Goal: Task Accomplishment & Management: Complete application form

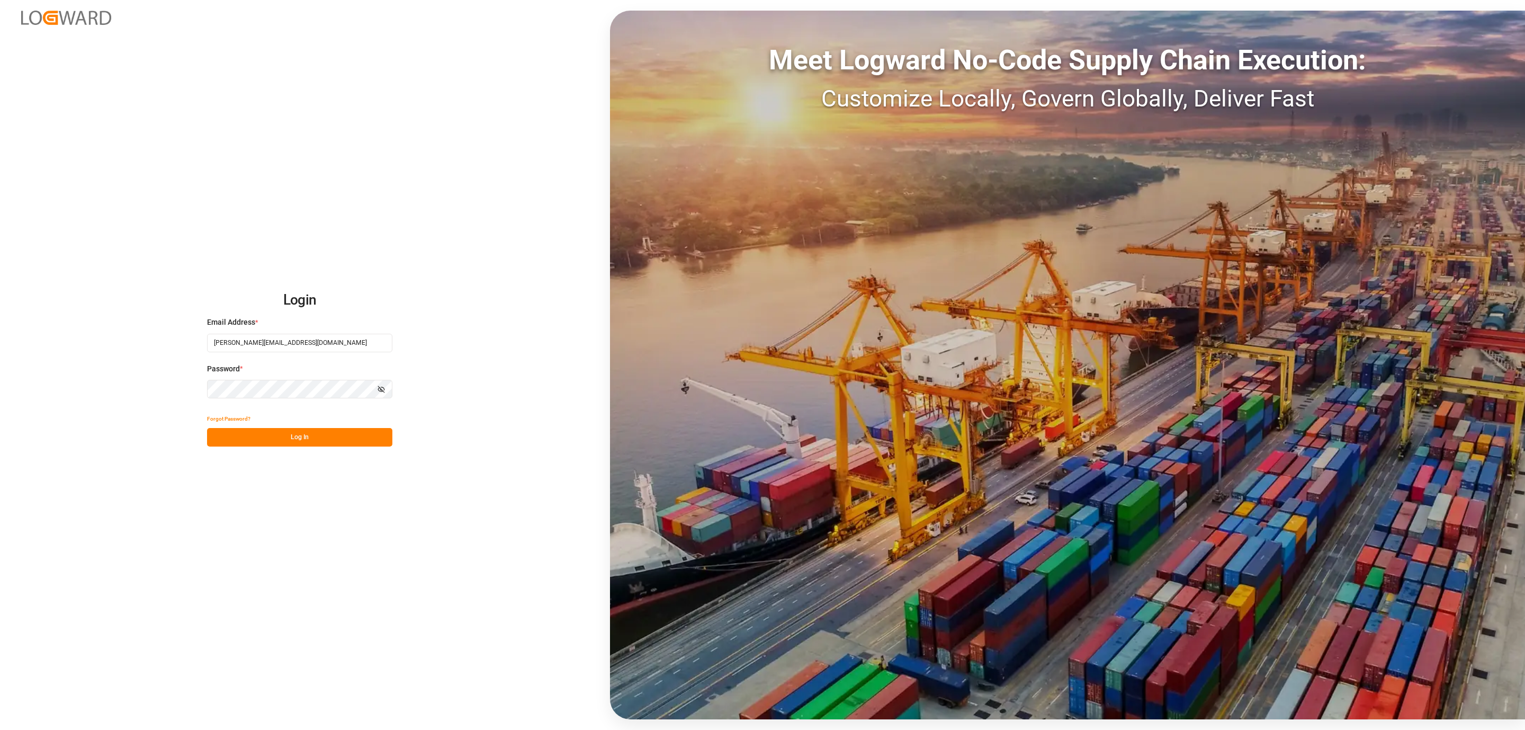
drag, startPoint x: 361, startPoint y: 426, endPoint x: 355, endPoint y: 430, distance: 7.2
click at [359, 428] on div "Forgot Password? Log In" at bounding box center [299, 427] width 185 height 37
click at [351, 434] on button "Log In" at bounding box center [299, 437] width 185 height 19
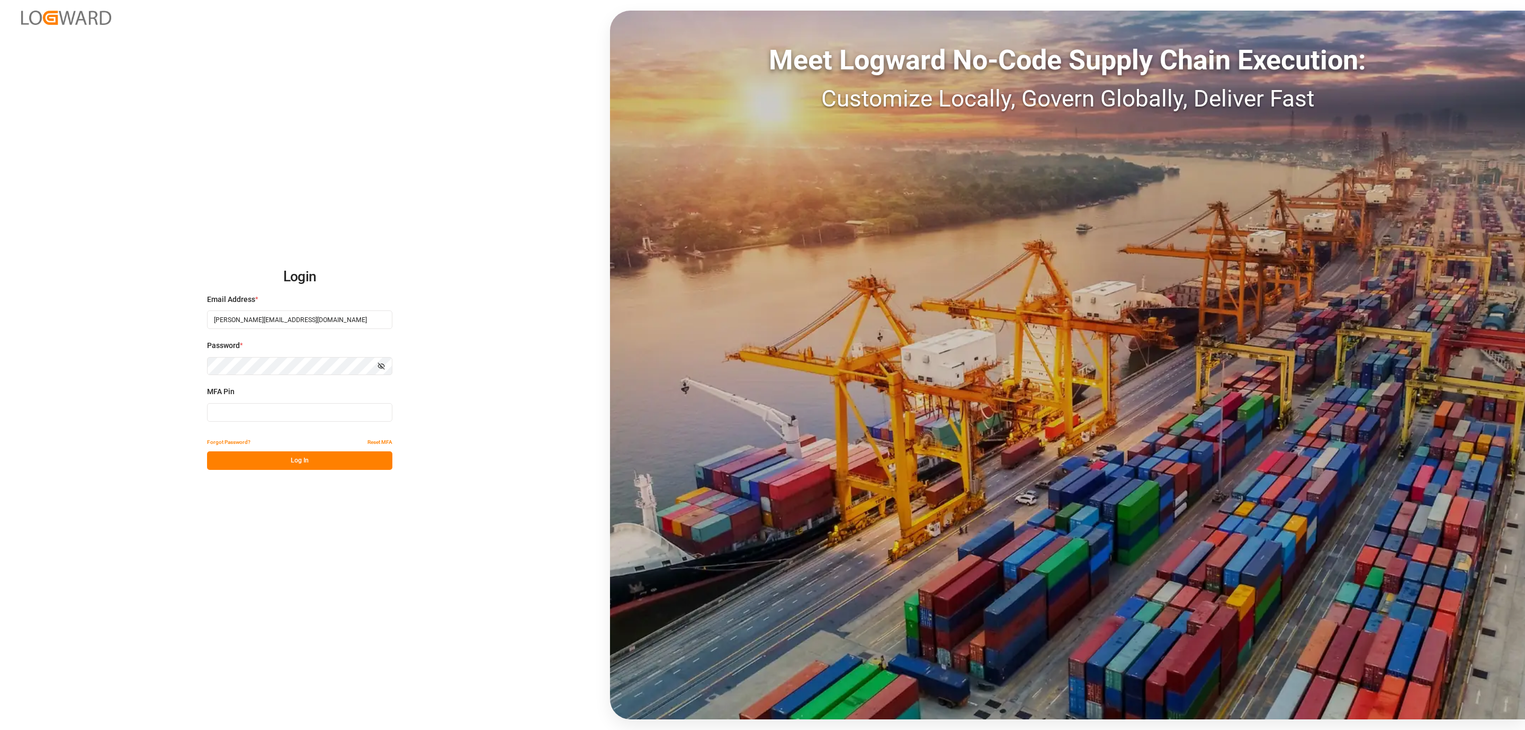
click at [258, 410] on input at bounding box center [299, 412] width 185 height 19
type input "599084"
click at [256, 452] on div "Forgot Password? Reset MFA Log In" at bounding box center [299, 451] width 185 height 37
click at [255, 453] on button "Log In" at bounding box center [299, 460] width 185 height 19
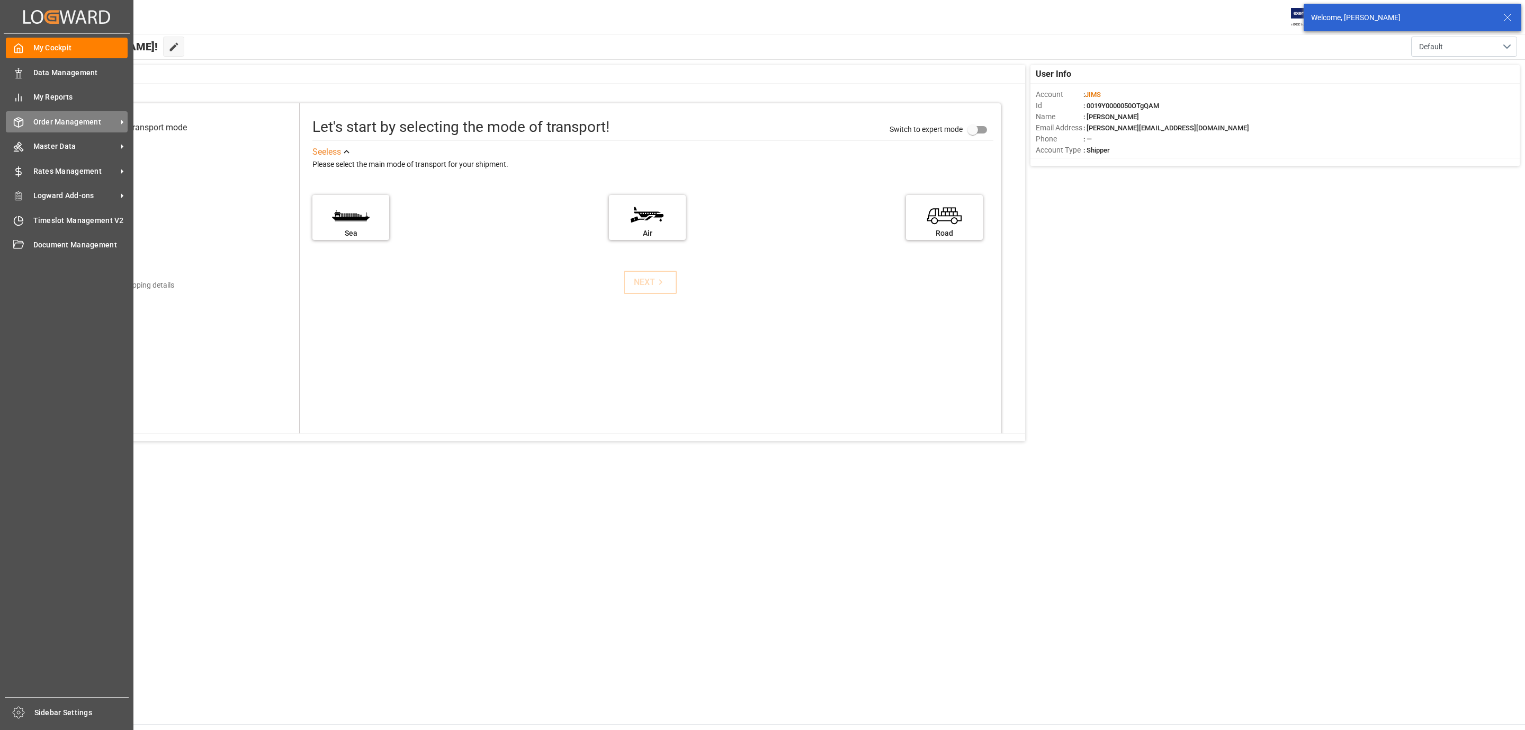
click at [45, 122] on span "Order Management" at bounding box center [75, 121] width 84 height 11
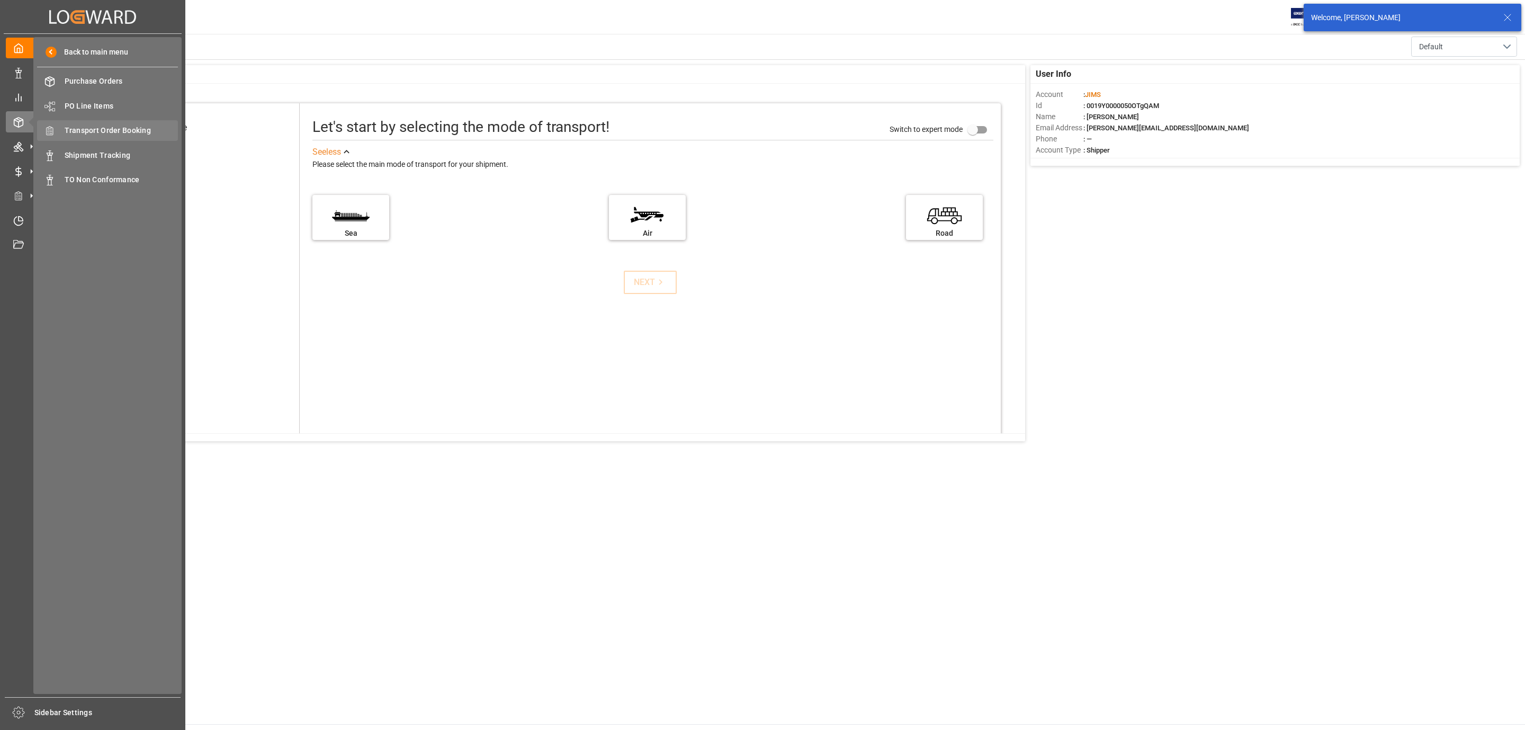
click at [129, 132] on span "Transport Order Booking" at bounding box center [122, 130] width 114 height 11
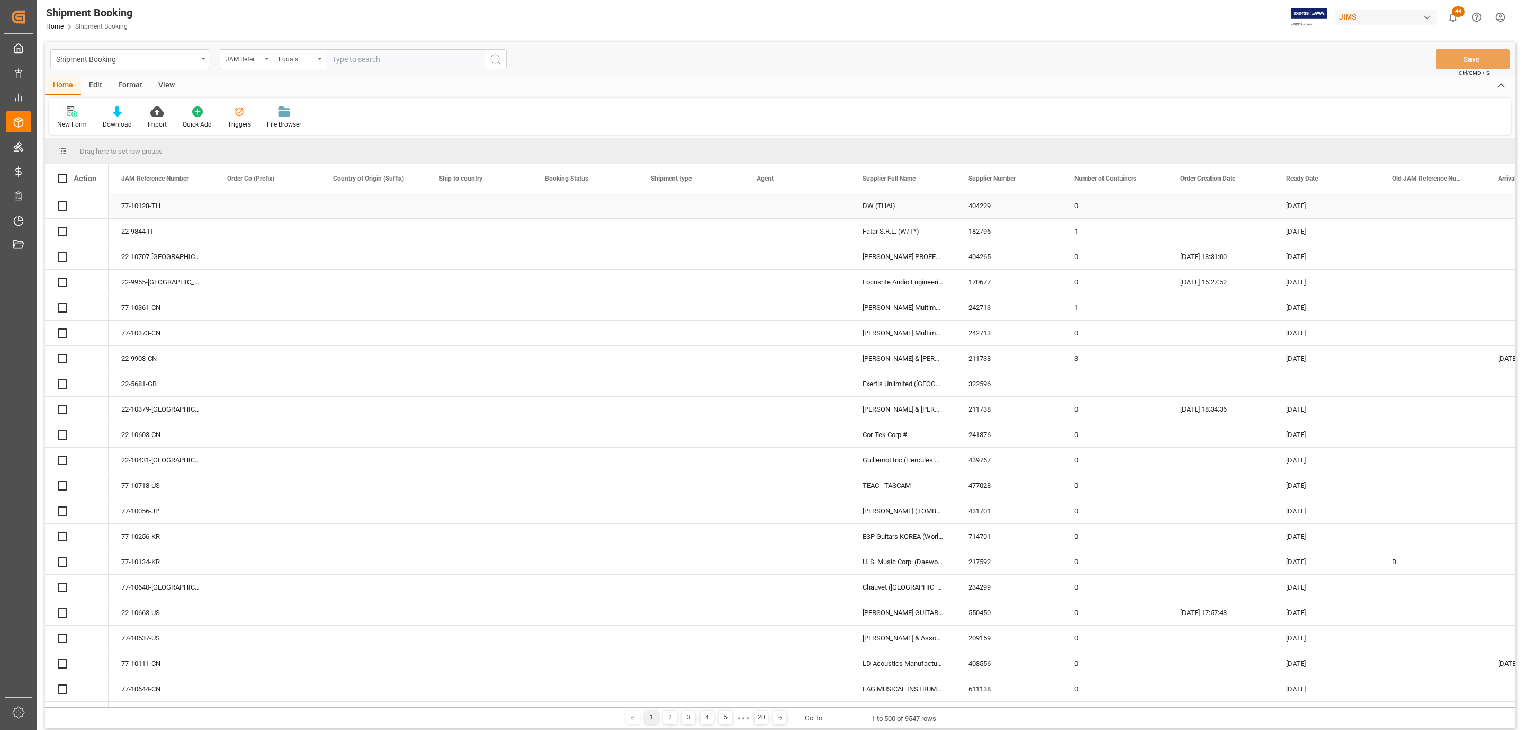
click at [62, 109] on div at bounding box center [72, 111] width 30 height 11
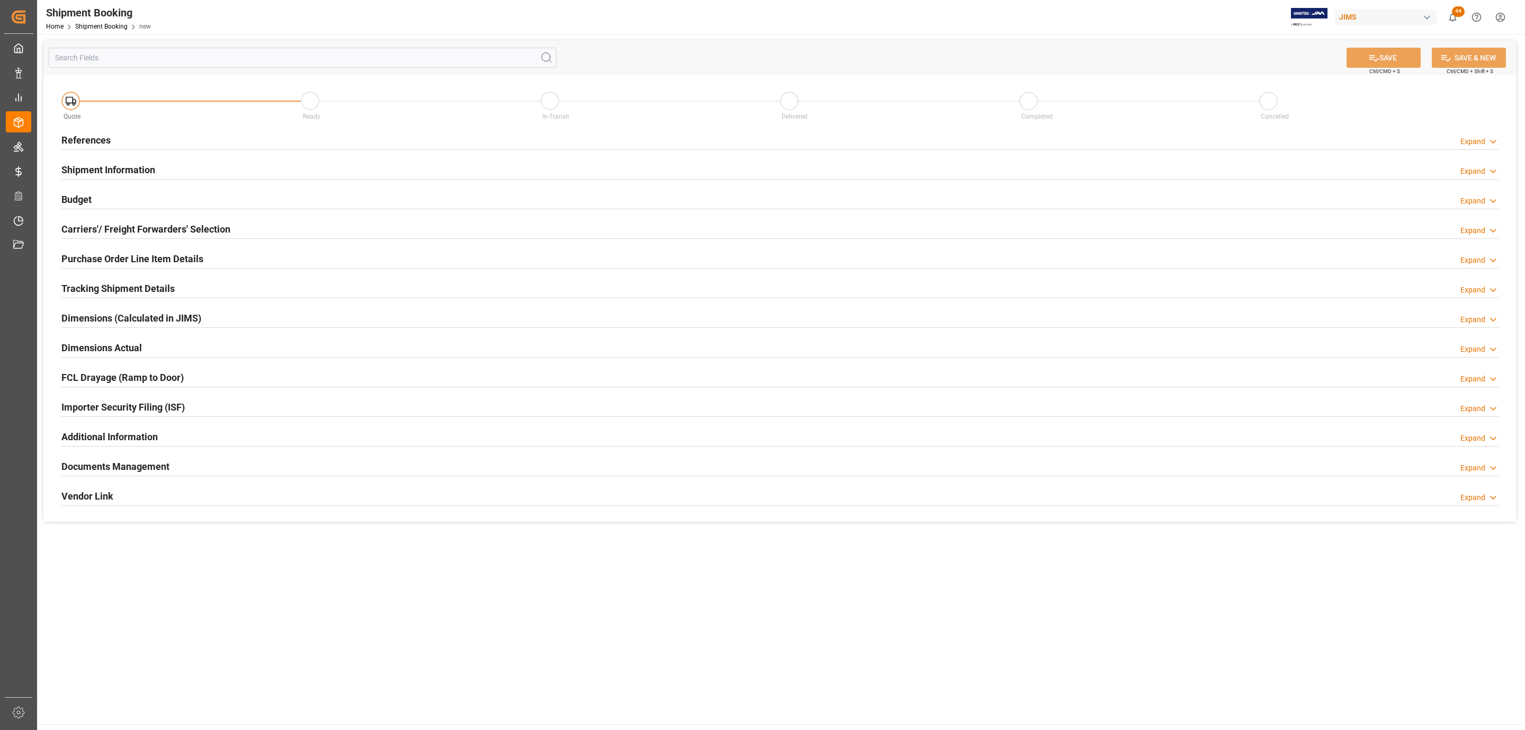
click at [389, 143] on div "References Expand" at bounding box center [779, 139] width 1437 height 20
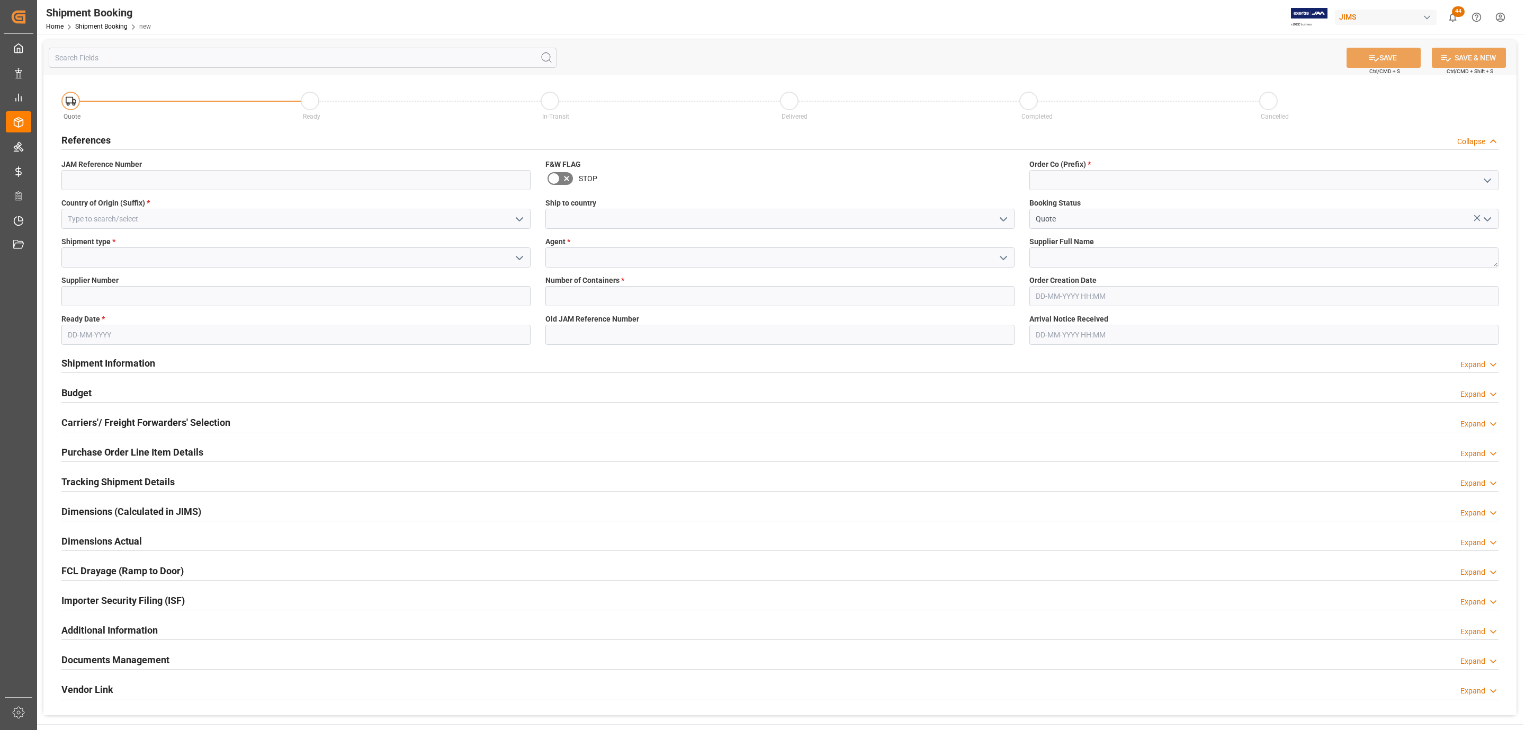
click at [518, 219] on polyline "open menu" at bounding box center [519, 219] width 6 height 3
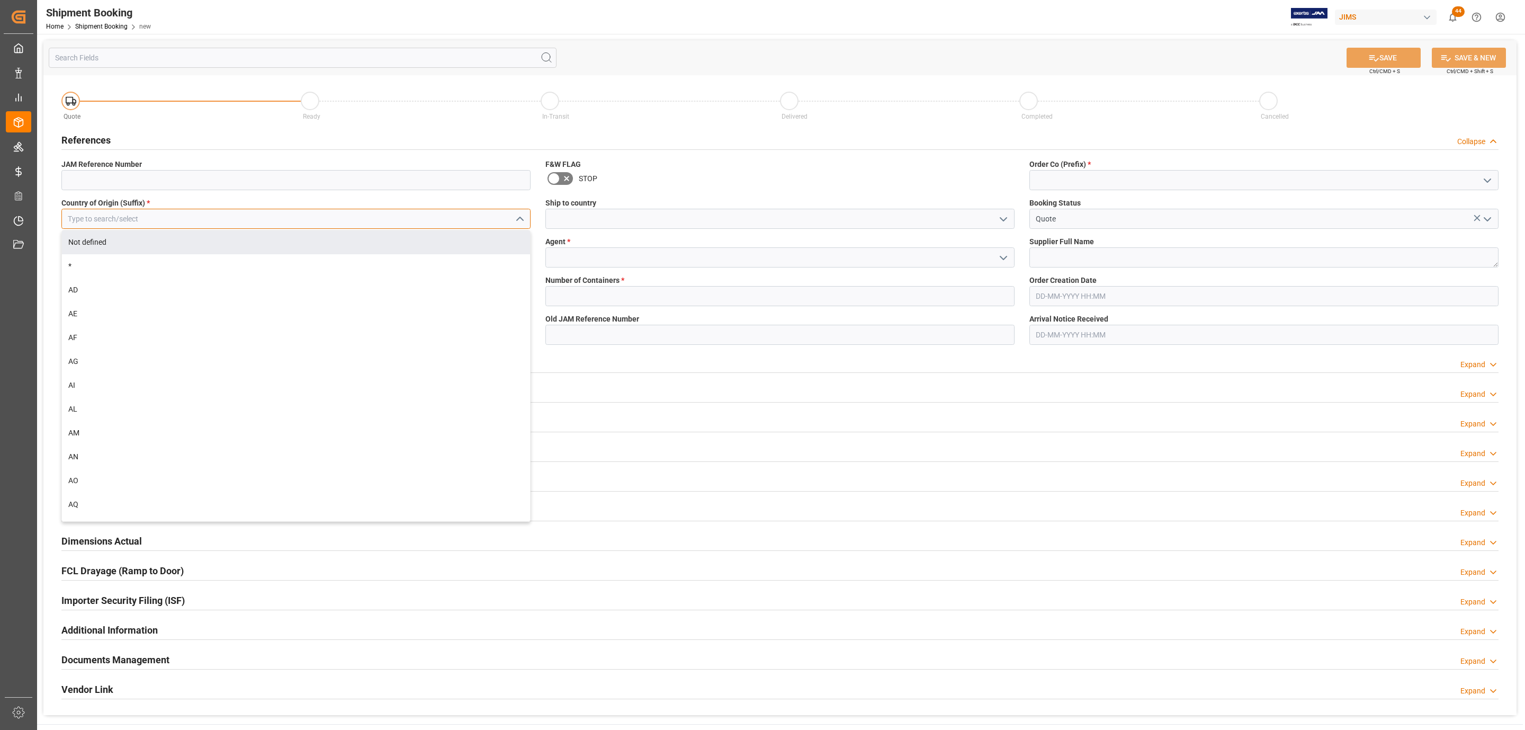
click at [116, 226] on input at bounding box center [295, 219] width 469 height 20
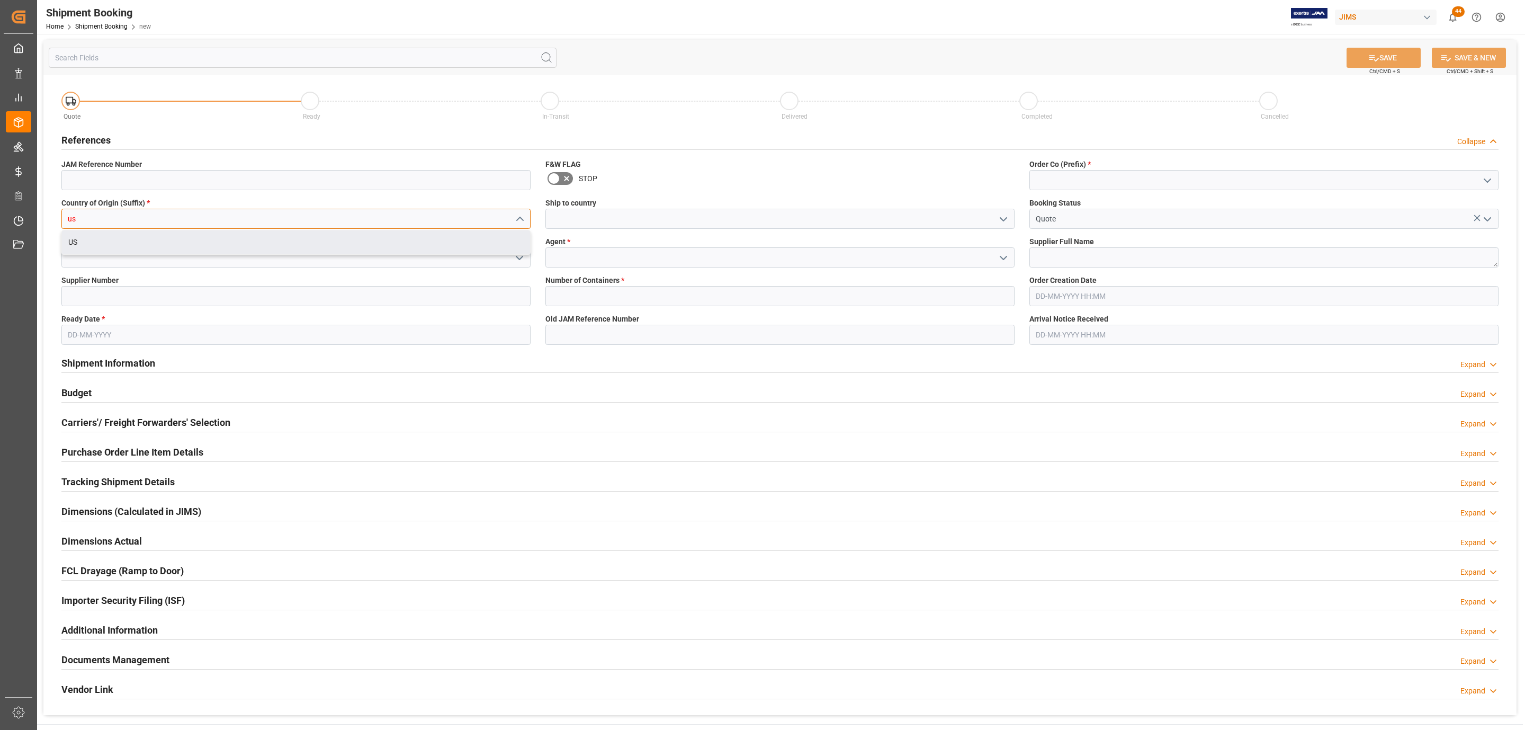
click at [110, 232] on div "US" at bounding box center [296, 242] width 468 height 24
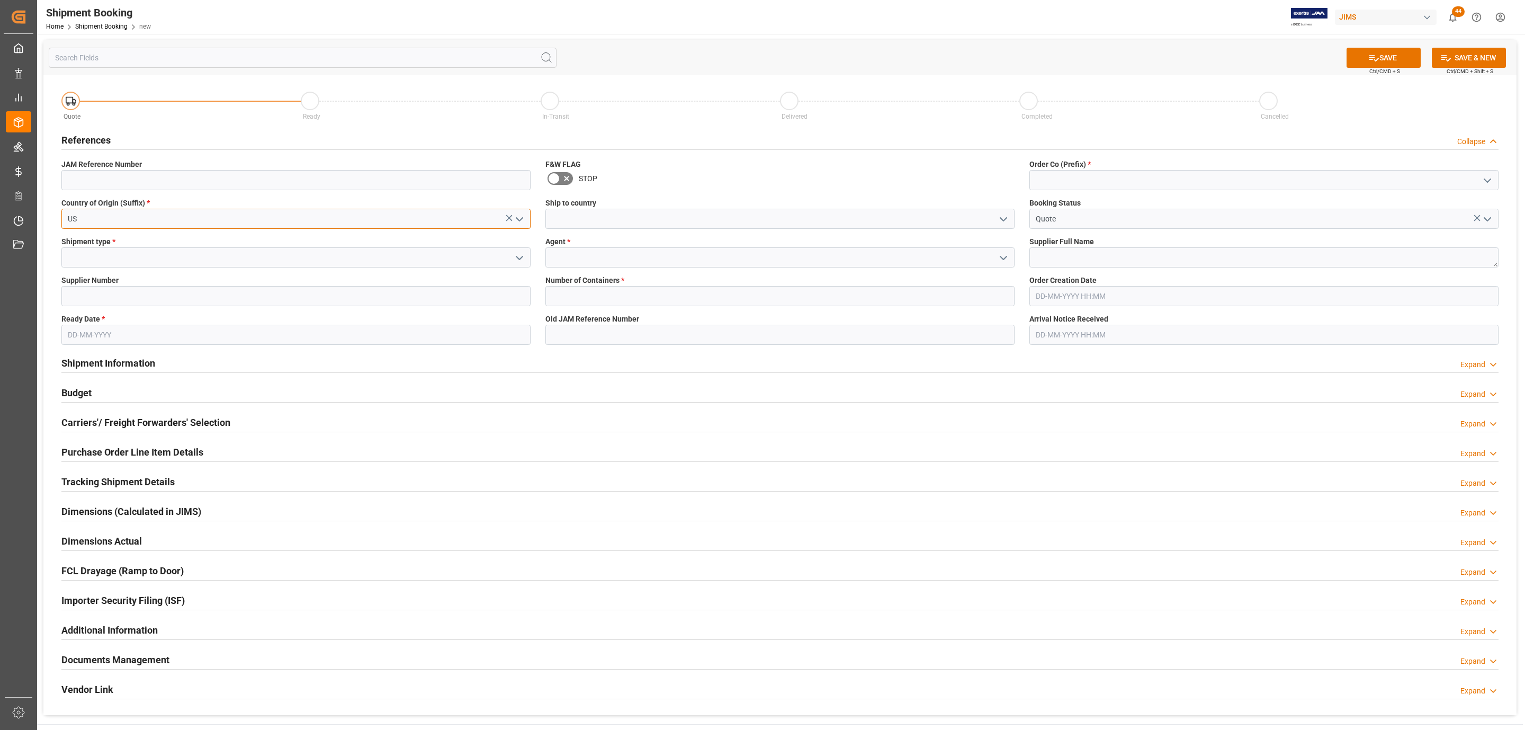
type input "US"
click at [520, 261] on icon "open menu" at bounding box center [519, 258] width 13 height 13
click at [83, 326] on div "LTL" at bounding box center [296, 329] width 468 height 24
type input "LTL"
drag, startPoint x: 101, startPoint y: 294, endPoint x: 92, endPoint y: 316, distance: 23.3
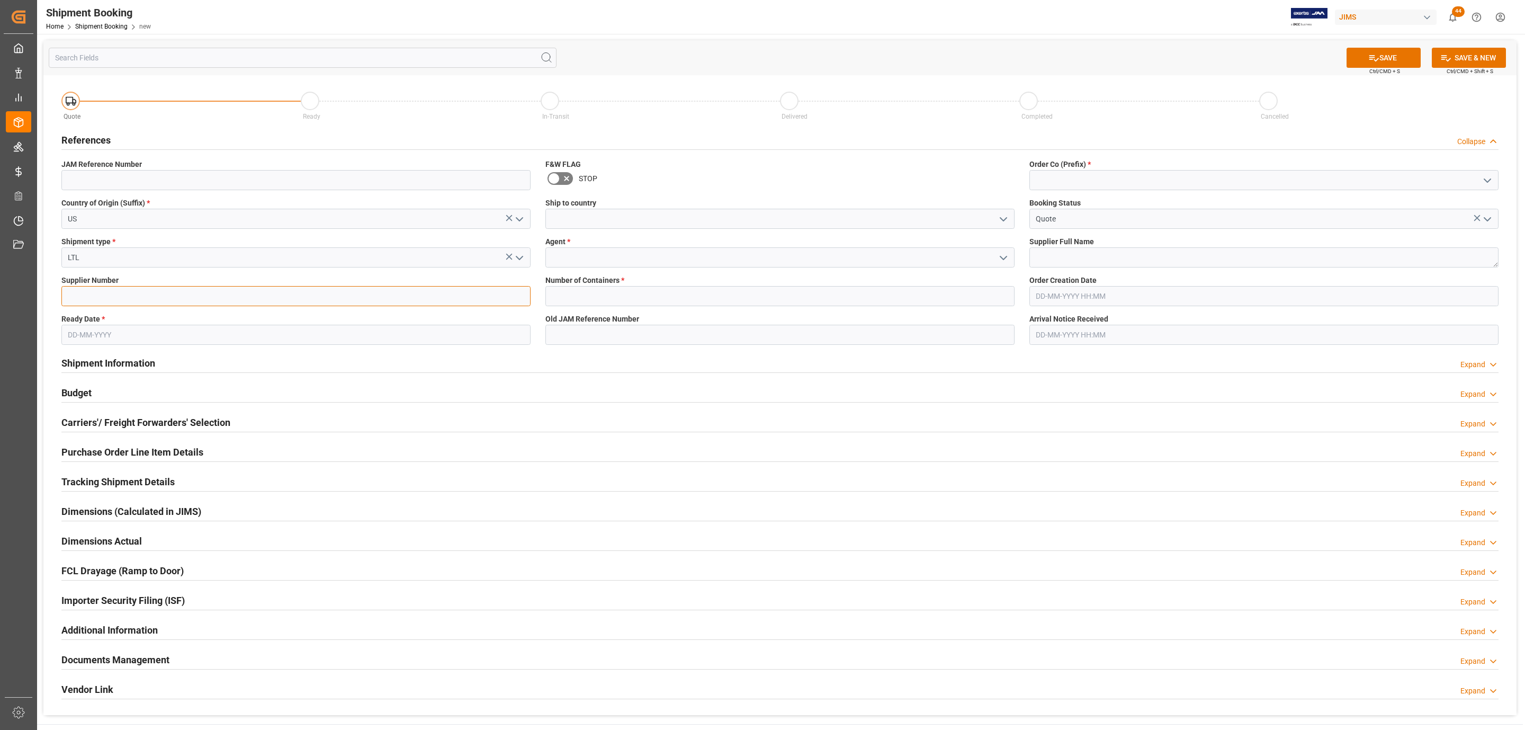
click at [101, 294] on input at bounding box center [295, 296] width 469 height 20
paste input "679989"
type input "679989"
click at [86, 334] on input "text" at bounding box center [295, 335] width 469 height 20
click at [92, 380] on div "Tu" at bounding box center [95, 376] width 13 height 13
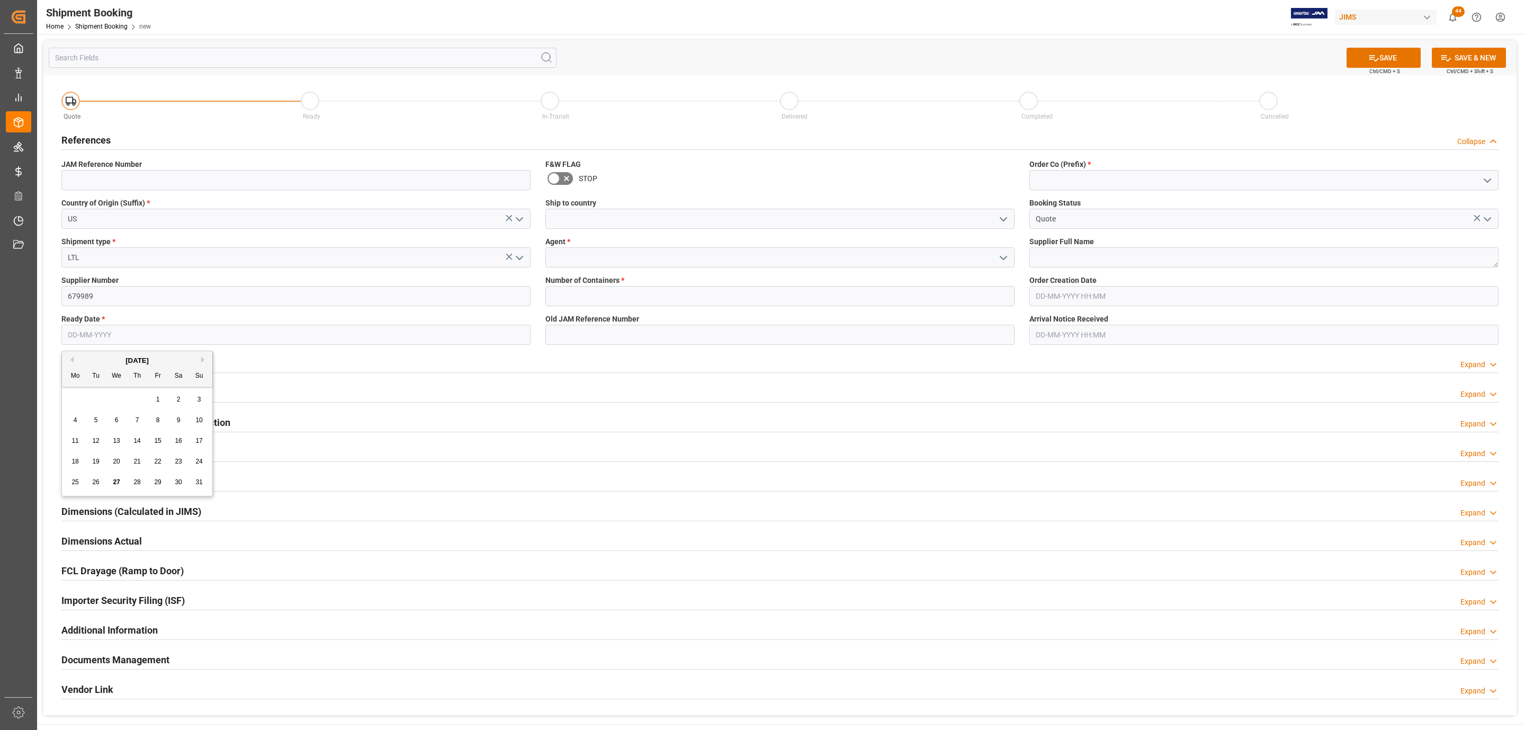
click at [162, 481] on div "29" at bounding box center [157, 482] width 13 height 13
type input "29-08-2025"
click at [1004, 217] on icon "open menu" at bounding box center [1003, 219] width 13 height 13
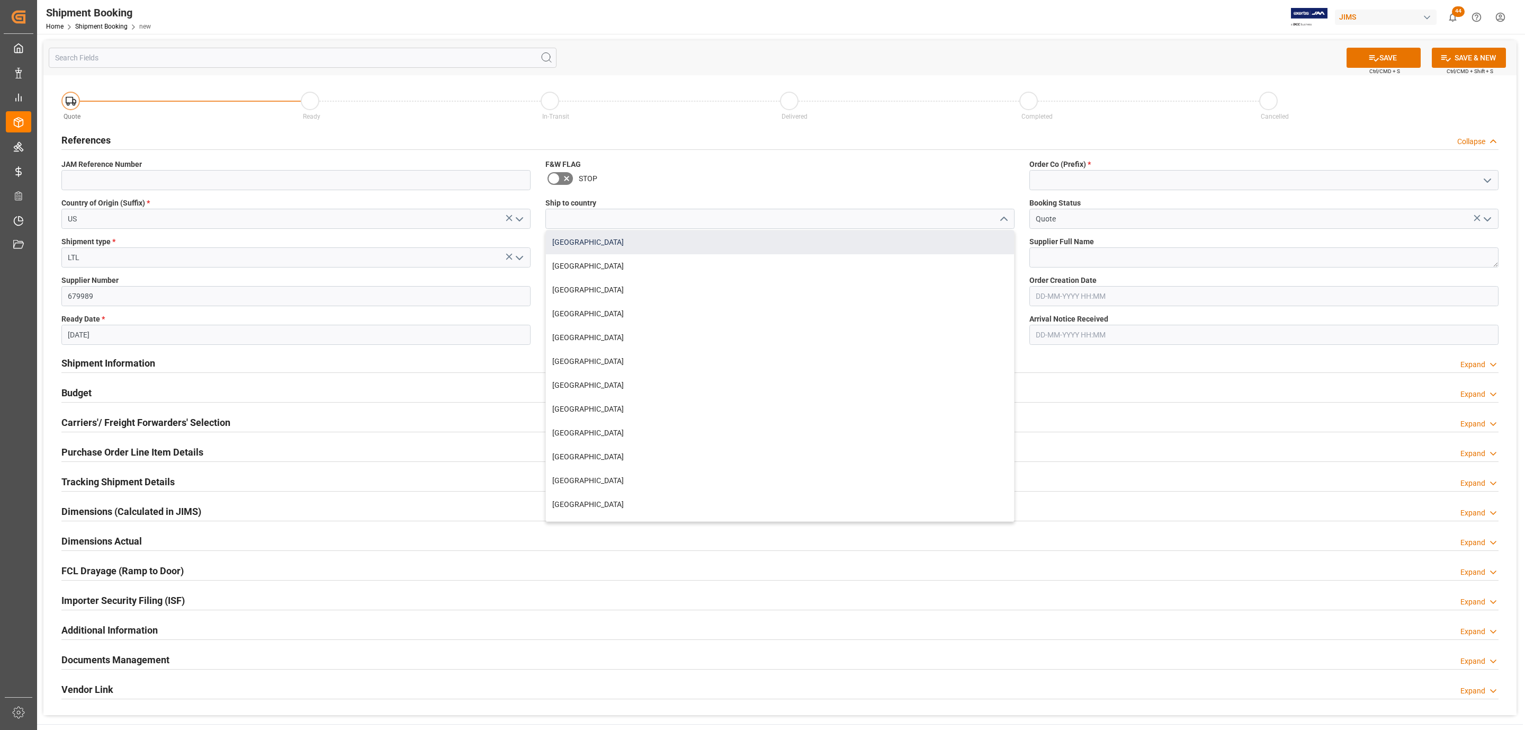
click at [590, 241] on div "[GEOGRAPHIC_DATA]" at bounding box center [780, 242] width 468 height 24
type input "[GEOGRAPHIC_DATA]"
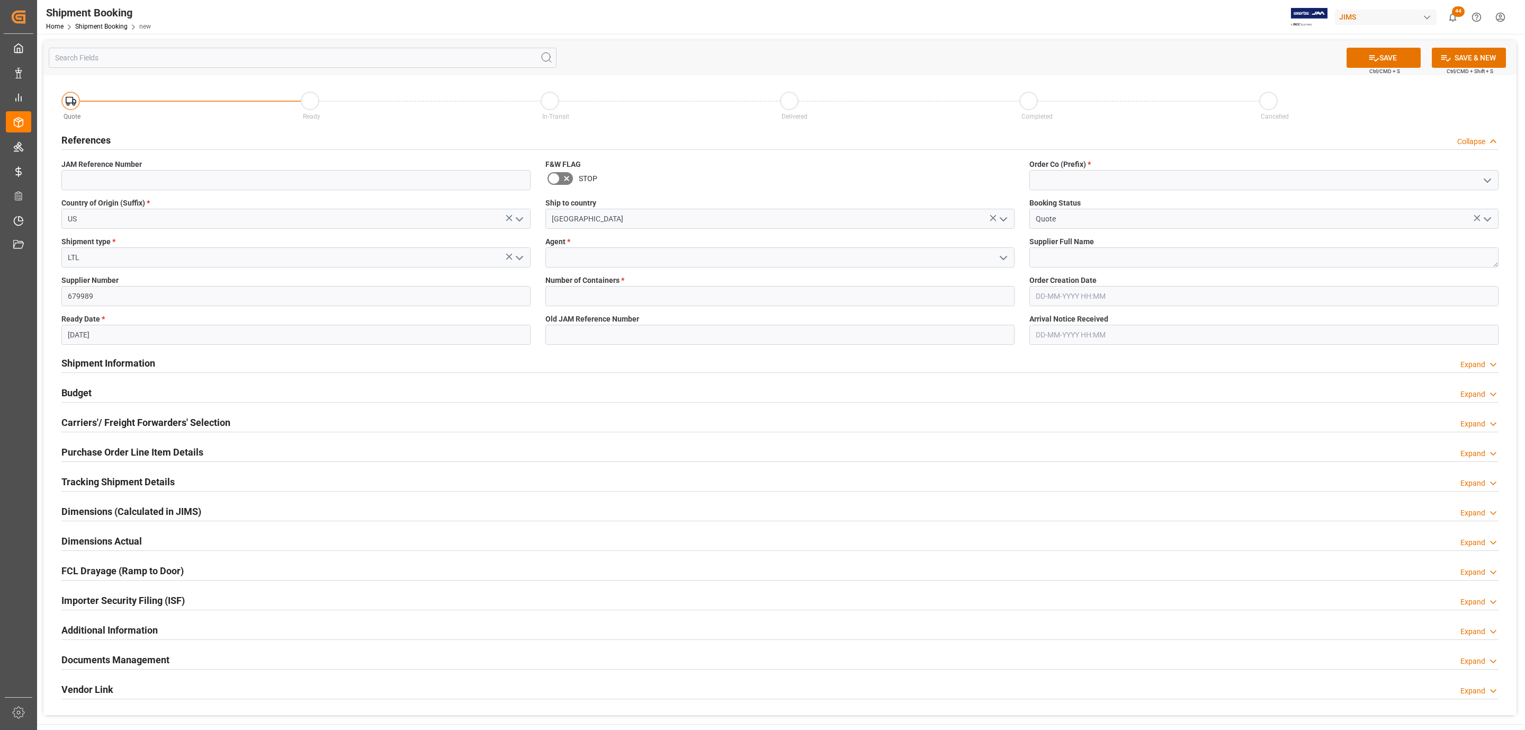
click at [1002, 258] on polyline "open menu" at bounding box center [1003, 257] width 6 height 3
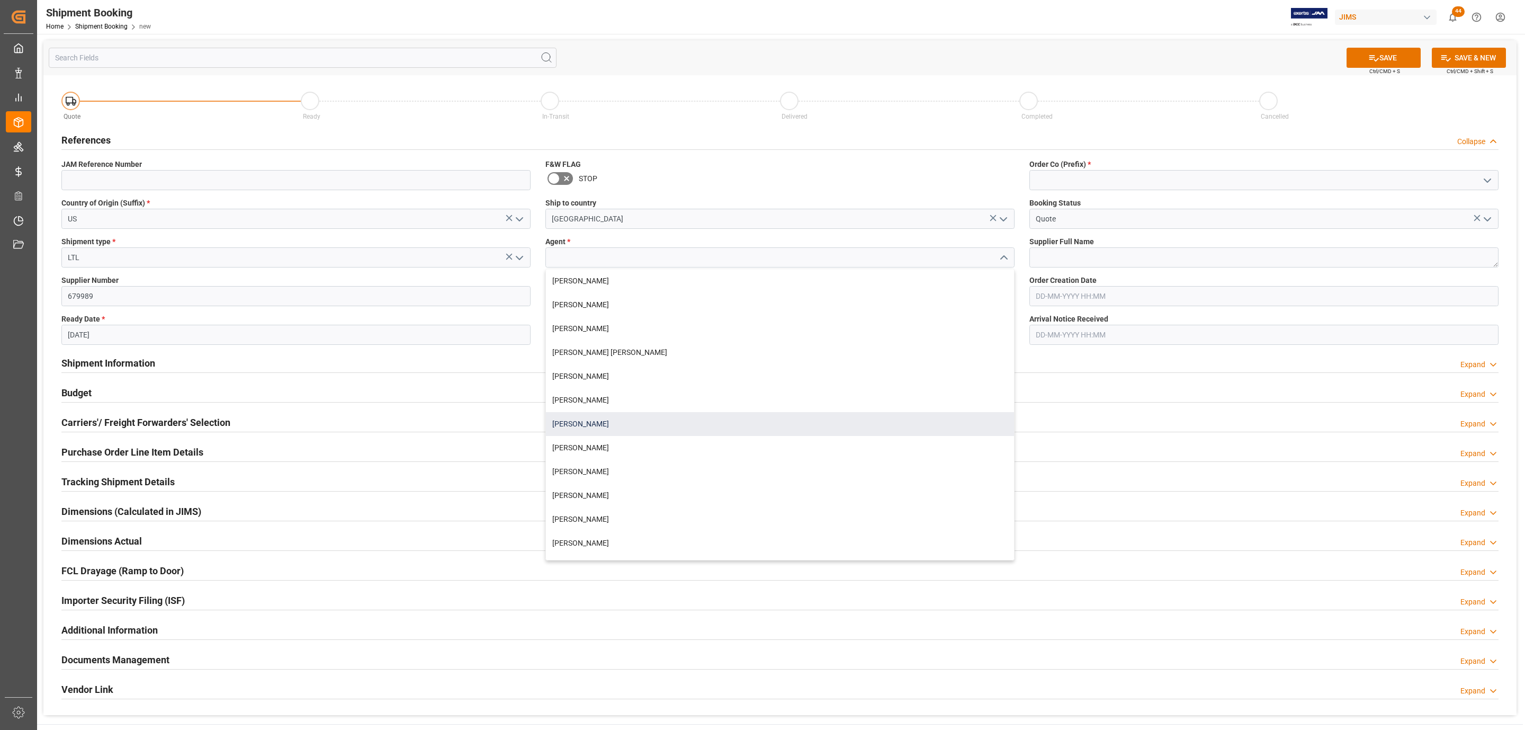
click at [593, 421] on div "[PERSON_NAME]" at bounding box center [780, 424] width 468 height 24
type input "[PERSON_NAME]"
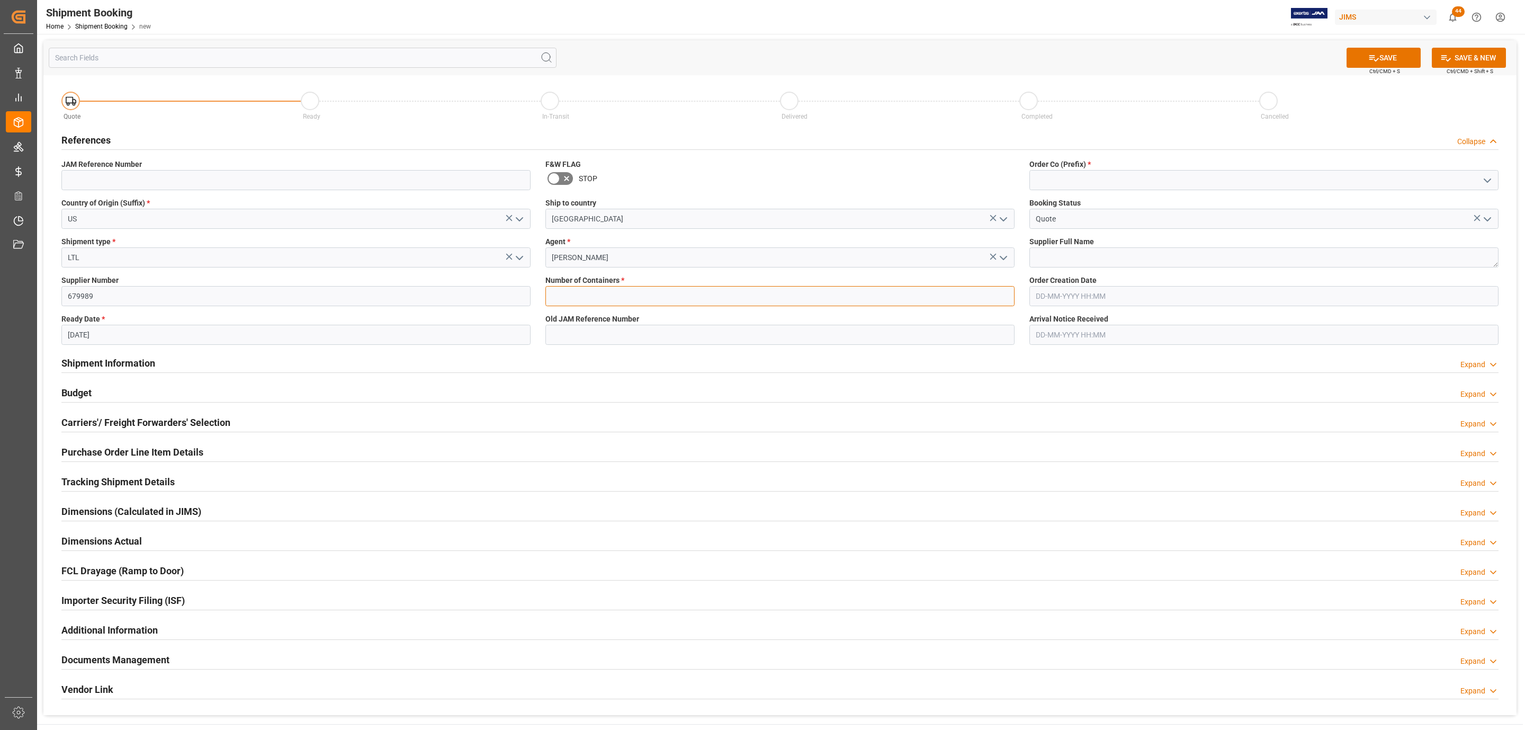
click at [639, 294] on input "text" at bounding box center [779, 296] width 469 height 20
type input "0"
click at [1486, 178] on icon "open menu" at bounding box center [1487, 180] width 13 height 13
click at [1168, 222] on div "77" at bounding box center [1264, 228] width 468 height 24
type input "77"
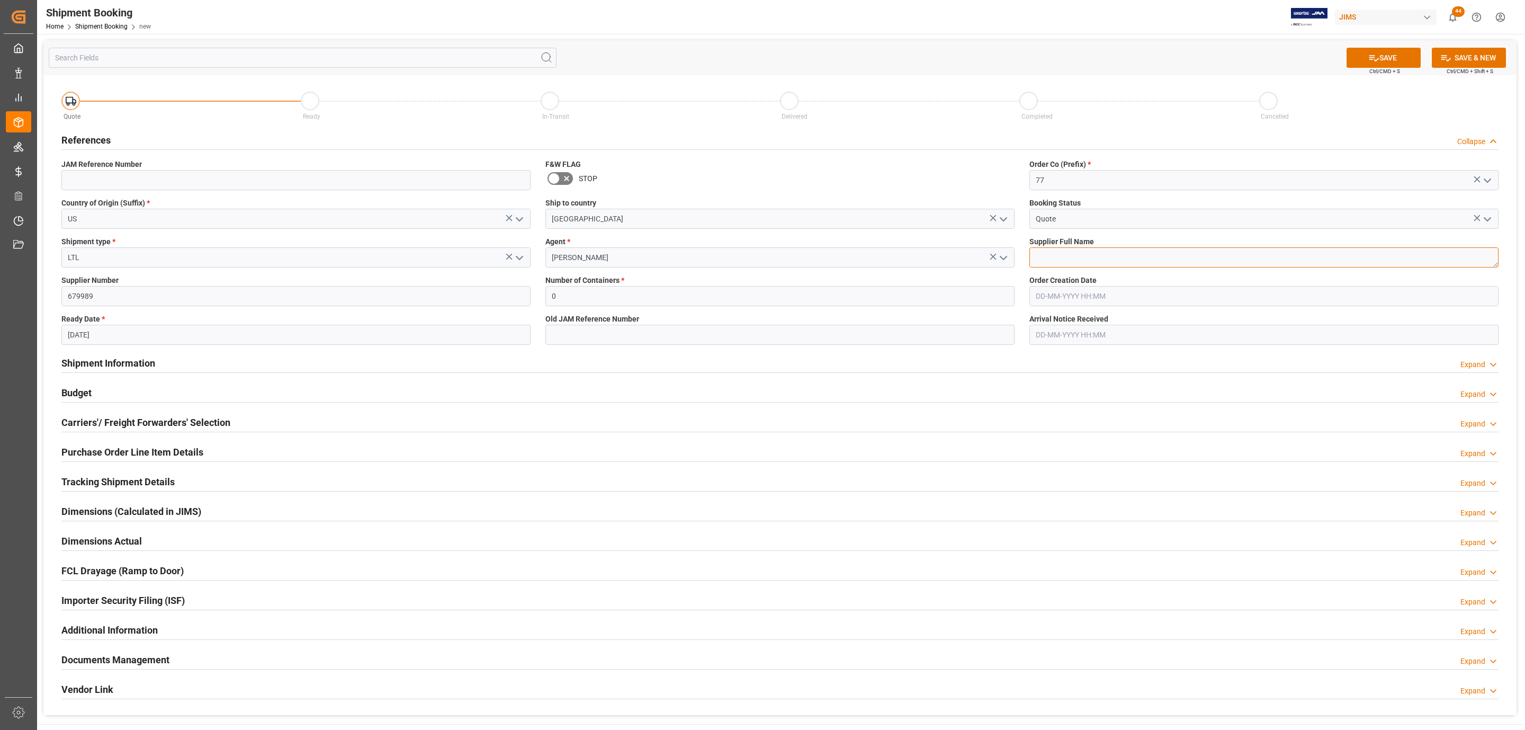
click at [1128, 262] on textarea at bounding box center [1263, 257] width 469 height 20
paste textarea "Key Digital"
type textarea "Key Digital"
click at [1371, 59] on icon at bounding box center [1373, 57] width 11 height 11
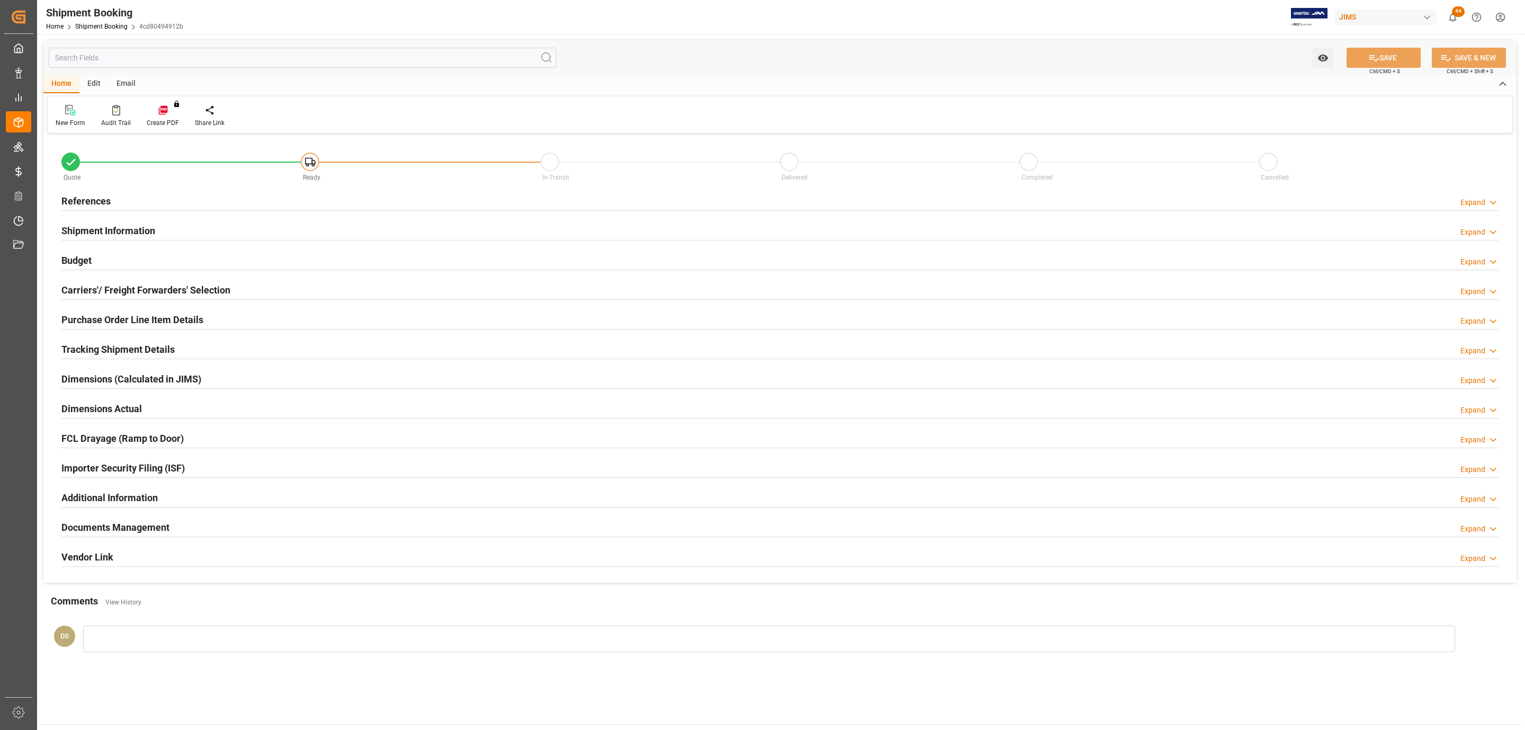
type input "0"
type input "29-08-2025"
click at [102, 194] on h2 "References" at bounding box center [85, 201] width 49 height 14
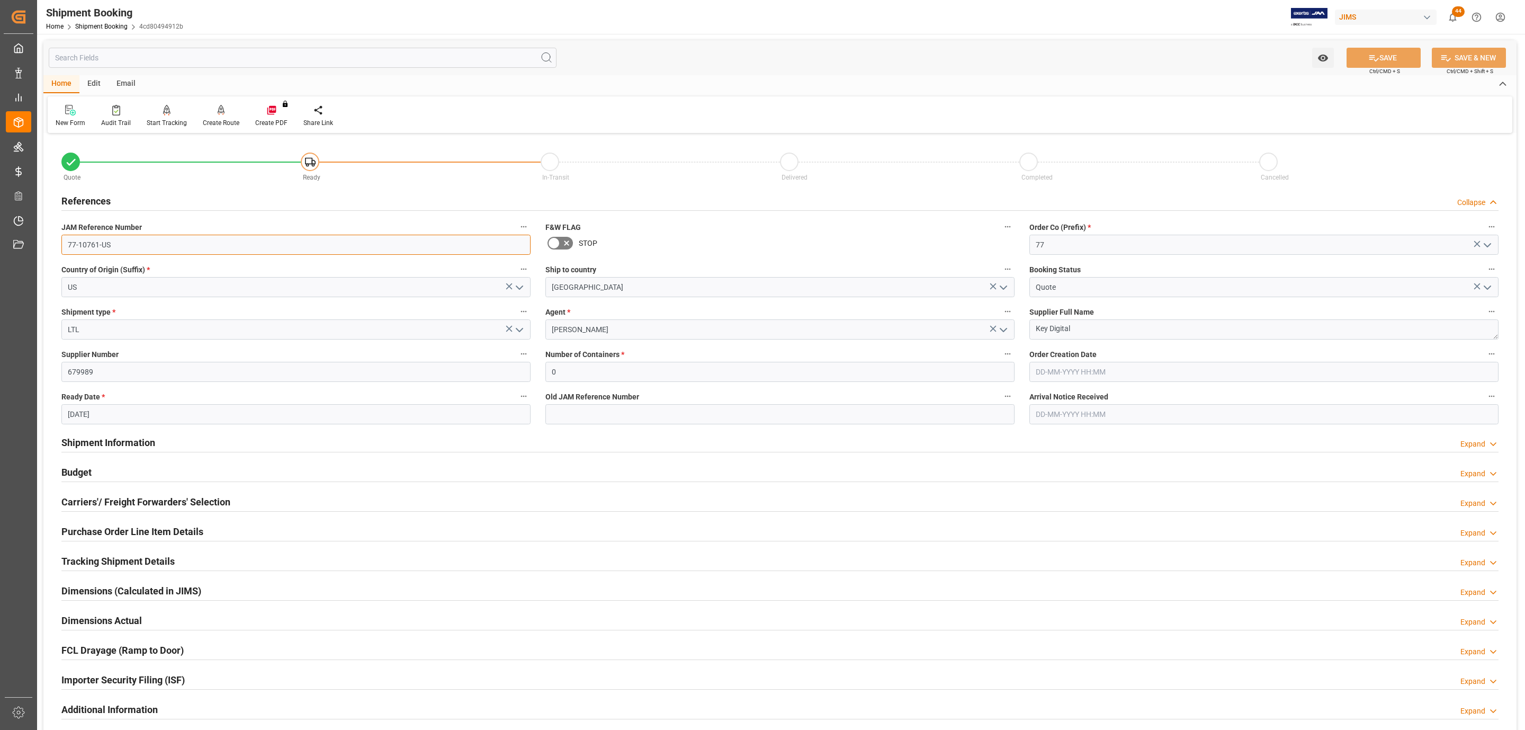
click at [143, 241] on input "77-10761-US" at bounding box center [295, 245] width 469 height 20
click at [110, 507] on h2 "Carriers'/ Freight Forwarders' Selection" at bounding box center [145, 502] width 169 height 14
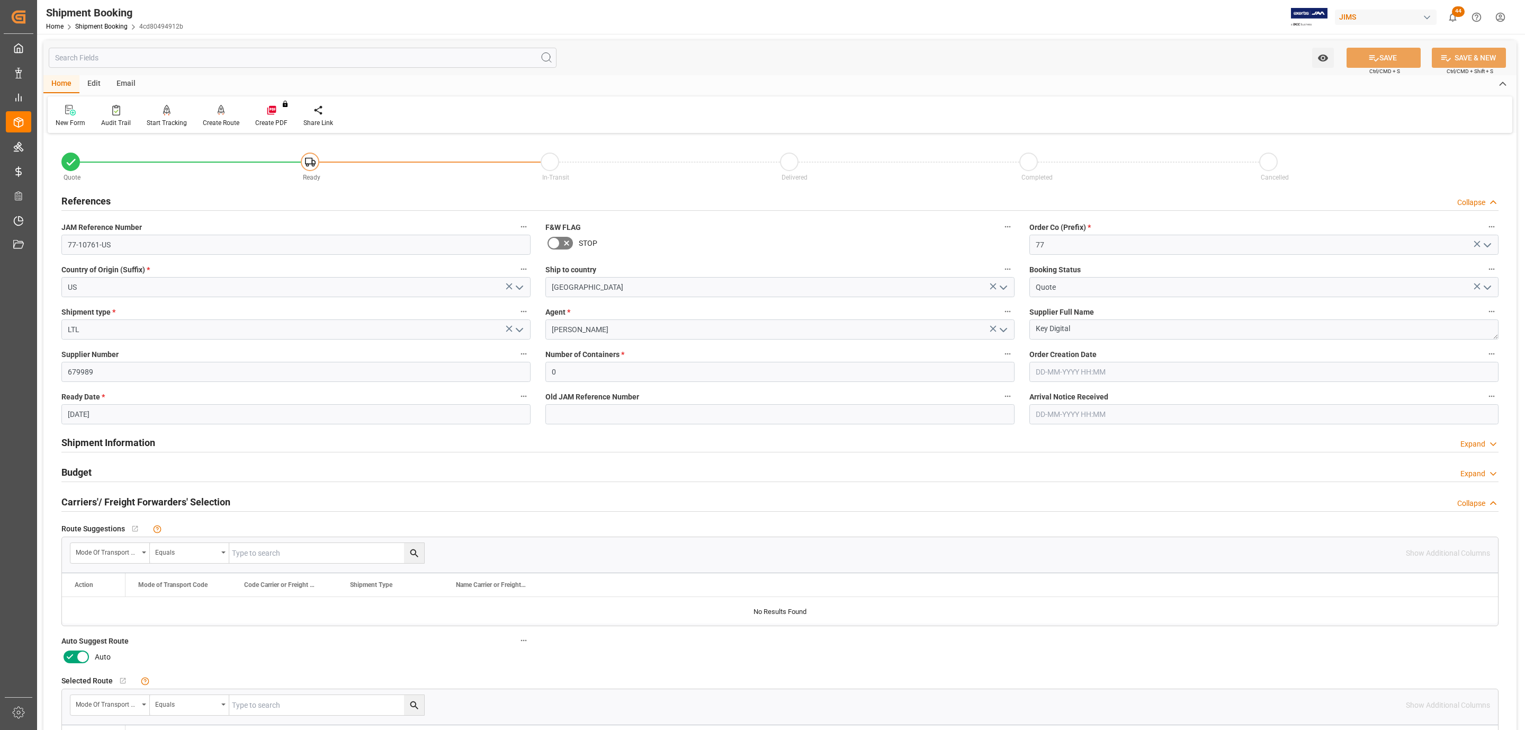
click at [72, 656] on icon at bounding box center [70, 656] width 6 height 5
click at [0, 0] on input "checkbox" at bounding box center [0, 0] width 0 height 0
click at [1374, 59] on icon at bounding box center [1373, 57] width 11 height 11
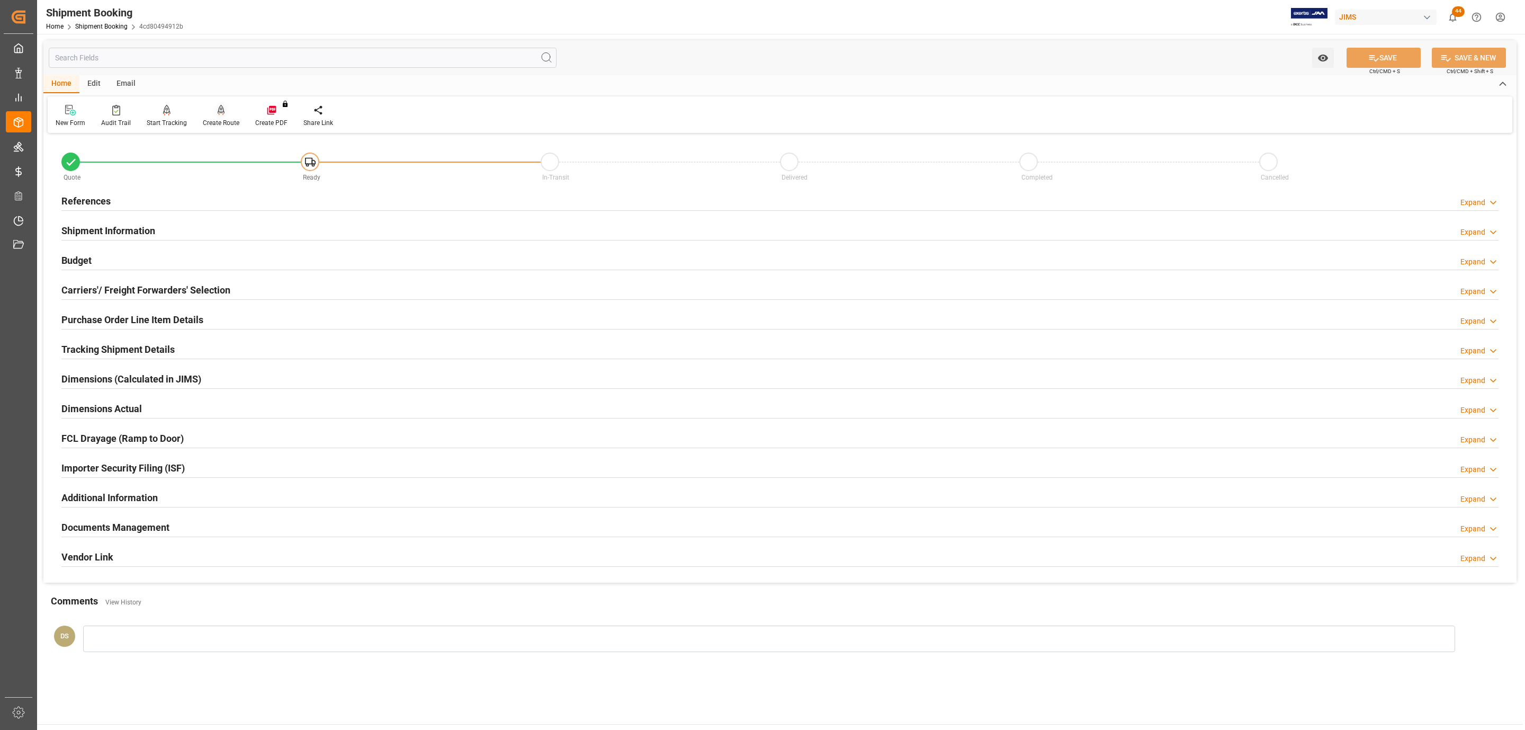
click at [213, 109] on div at bounding box center [221, 109] width 37 height 11
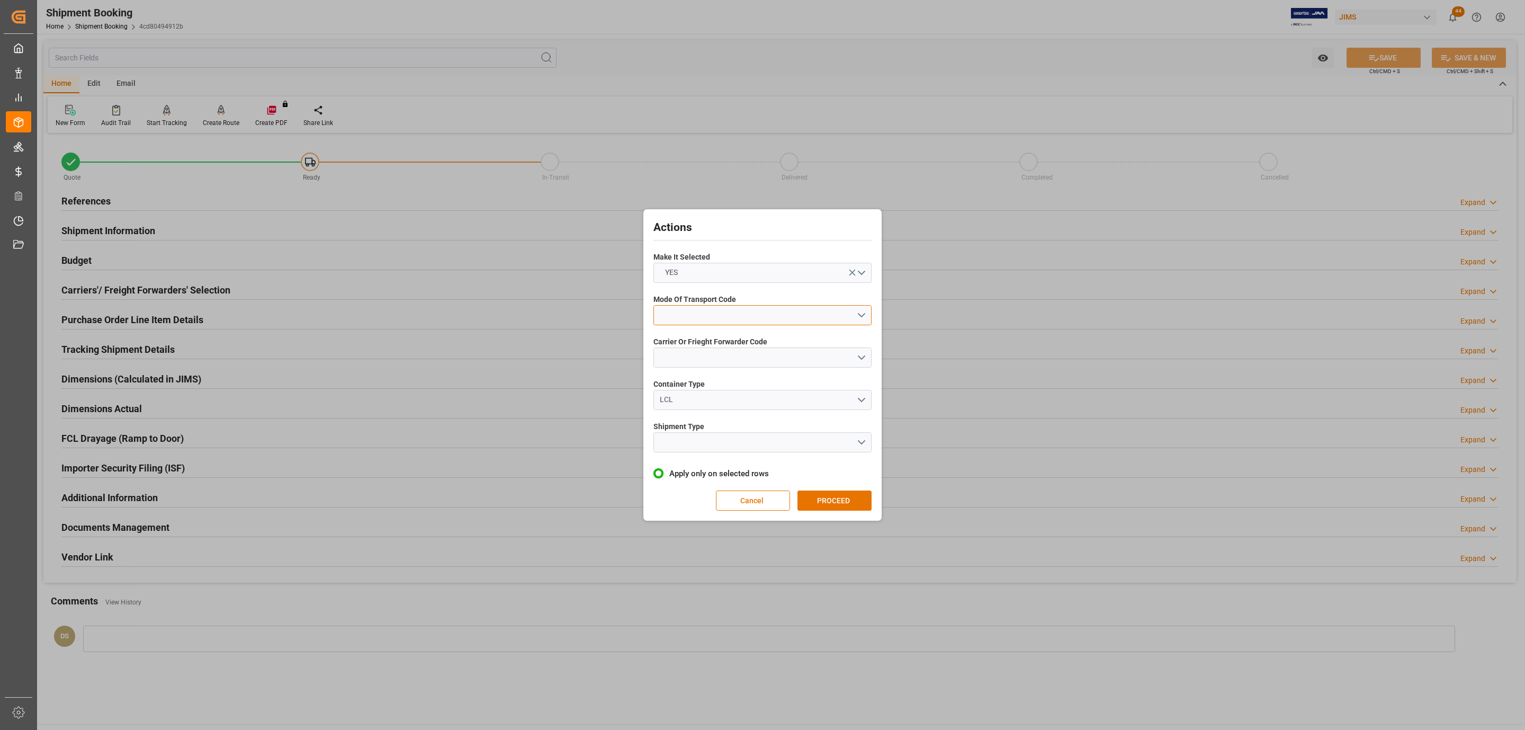
click at [800, 313] on button "open menu" at bounding box center [762, 315] width 218 height 20
click at [730, 396] on div "5- COURIER GROUND" at bounding box center [762, 407] width 217 height 22
click at [716, 366] on button "open menu" at bounding box center [762, 357] width 218 height 20
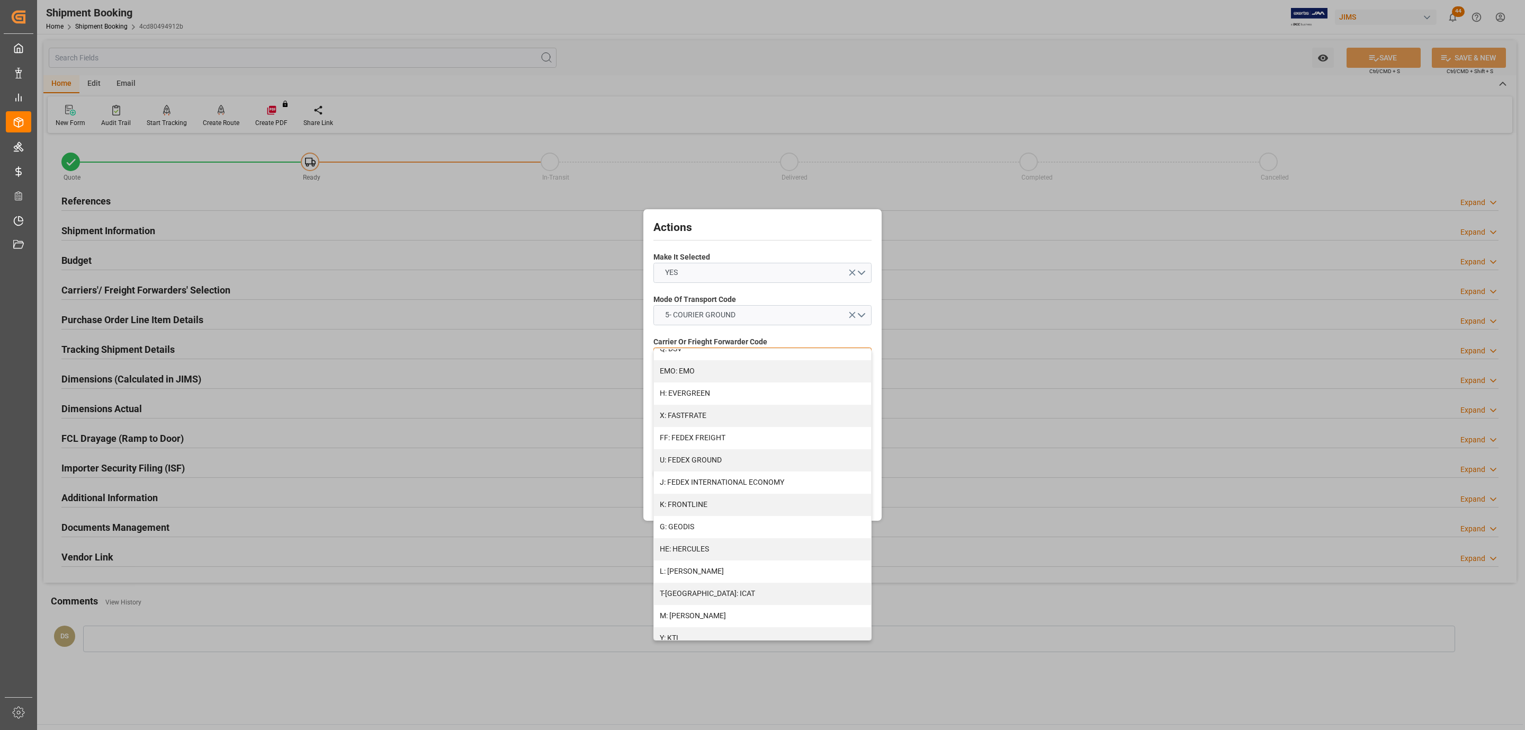
scroll to position [475, 0]
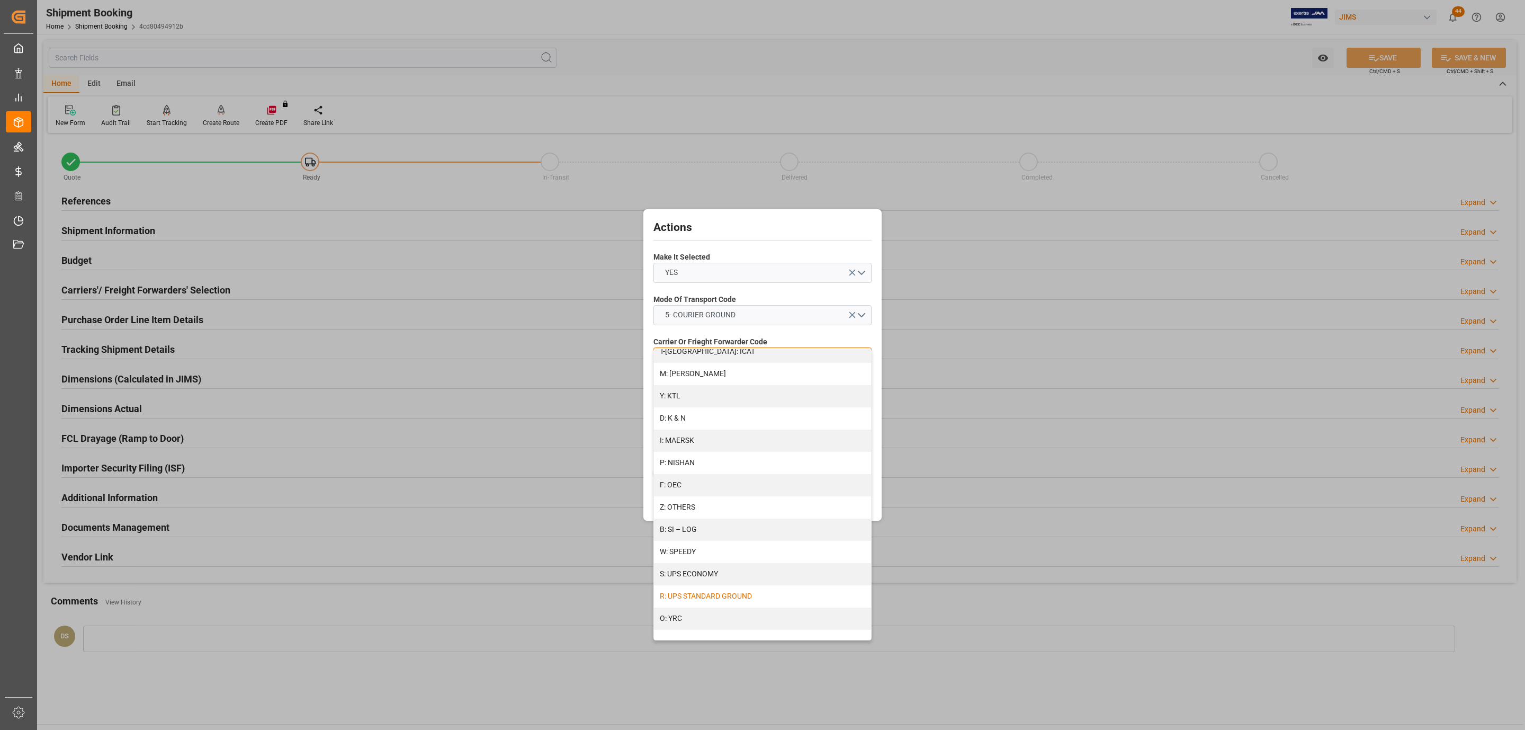
click at [720, 595] on div "R: UPS STANDARD GROUND" at bounding box center [762, 596] width 217 height 22
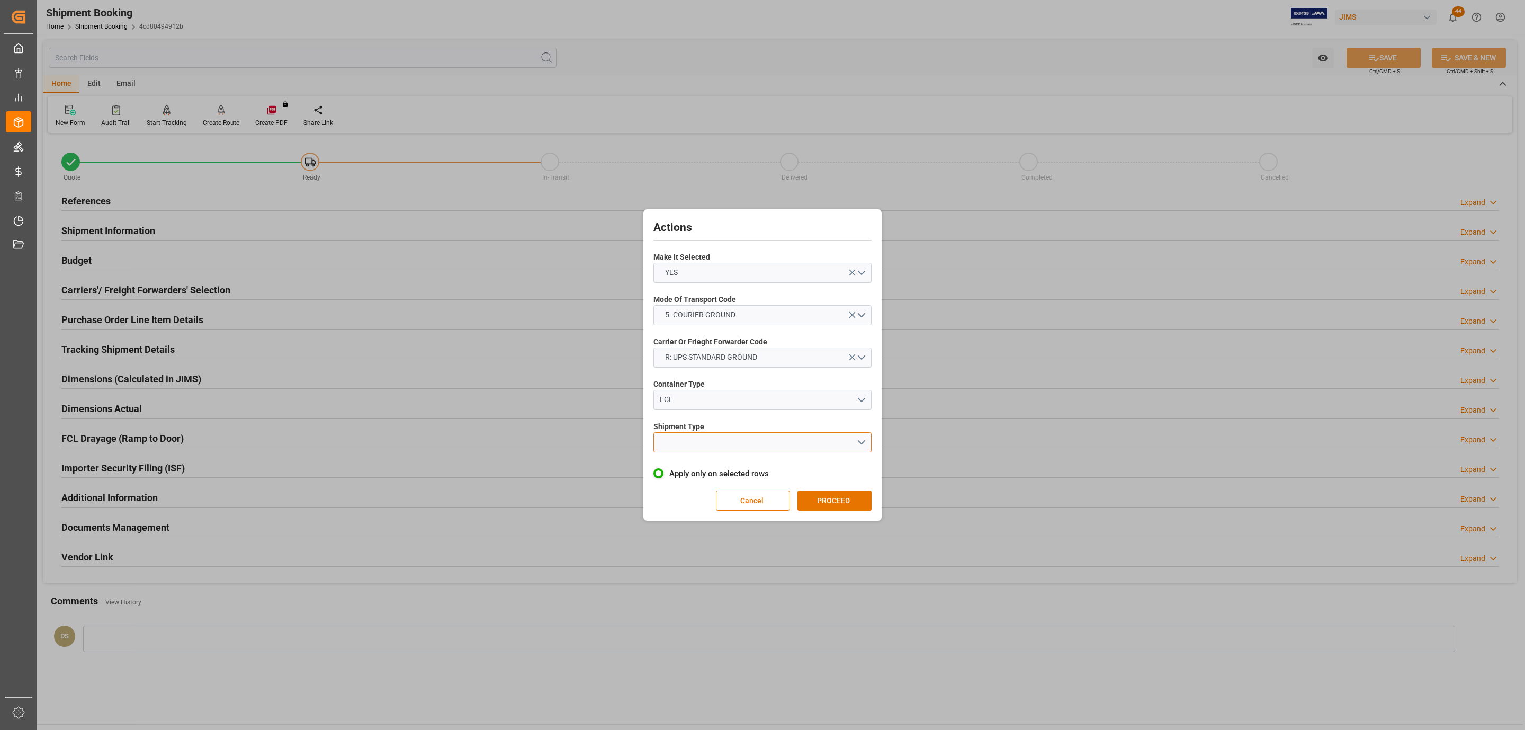
click at [688, 444] on button "open menu" at bounding box center [762, 442] width 218 height 20
click at [688, 444] on div "LTL" at bounding box center [762, 445] width 217 height 22
click at [850, 500] on button "PROCEED" at bounding box center [834, 500] width 74 height 20
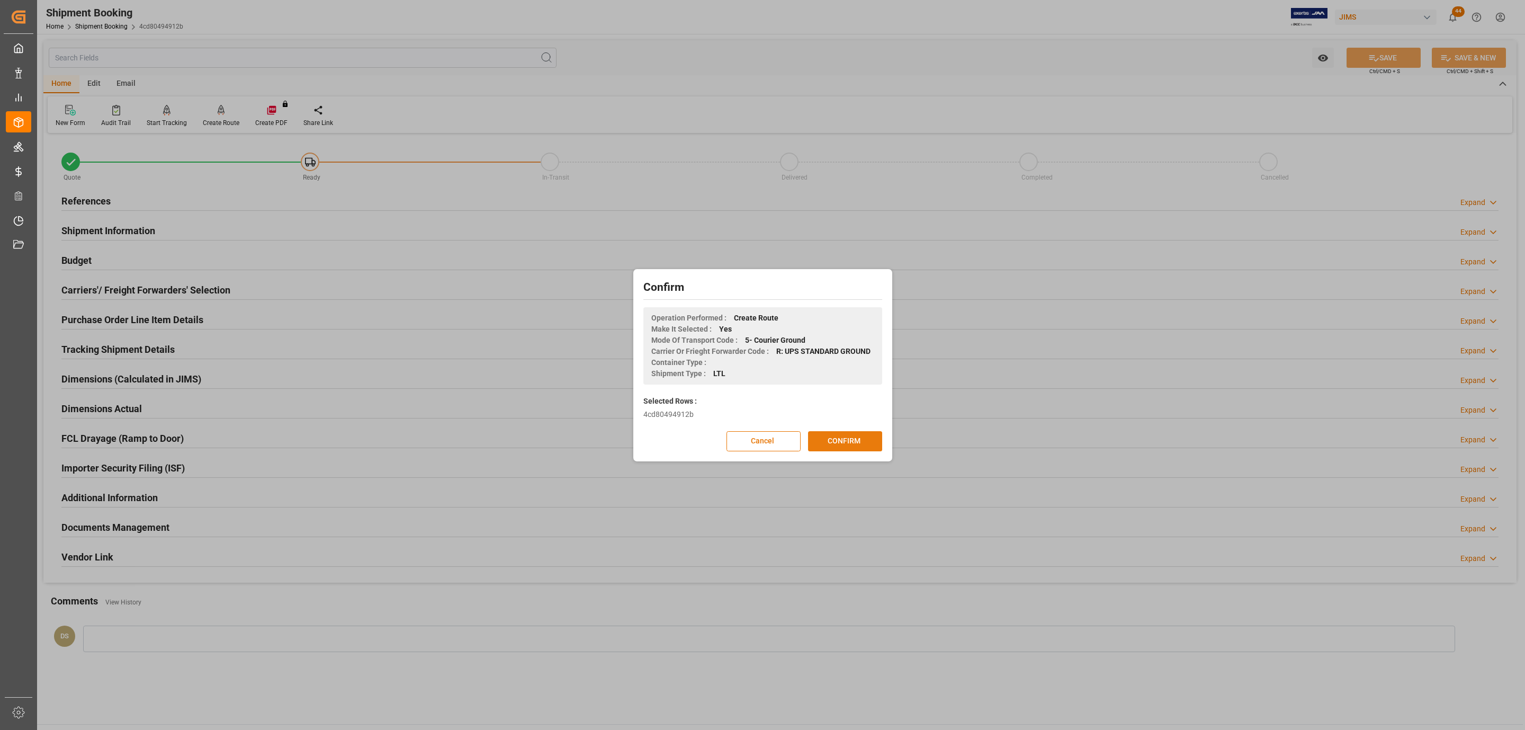
click at [847, 435] on button "CONFIRM" at bounding box center [845, 441] width 74 height 20
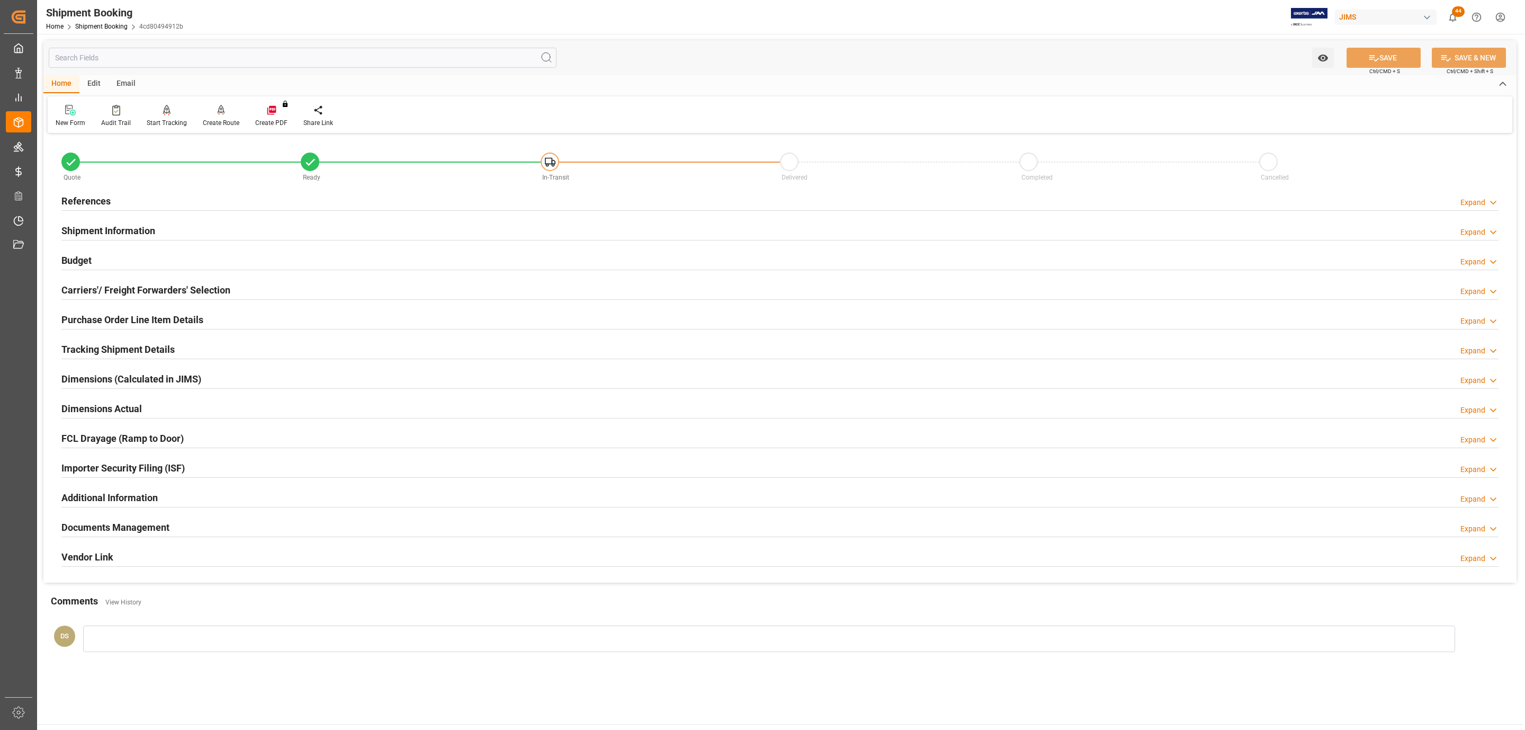
click at [111, 527] on h2 "Documents Management" at bounding box center [115, 527] width 108 height 14
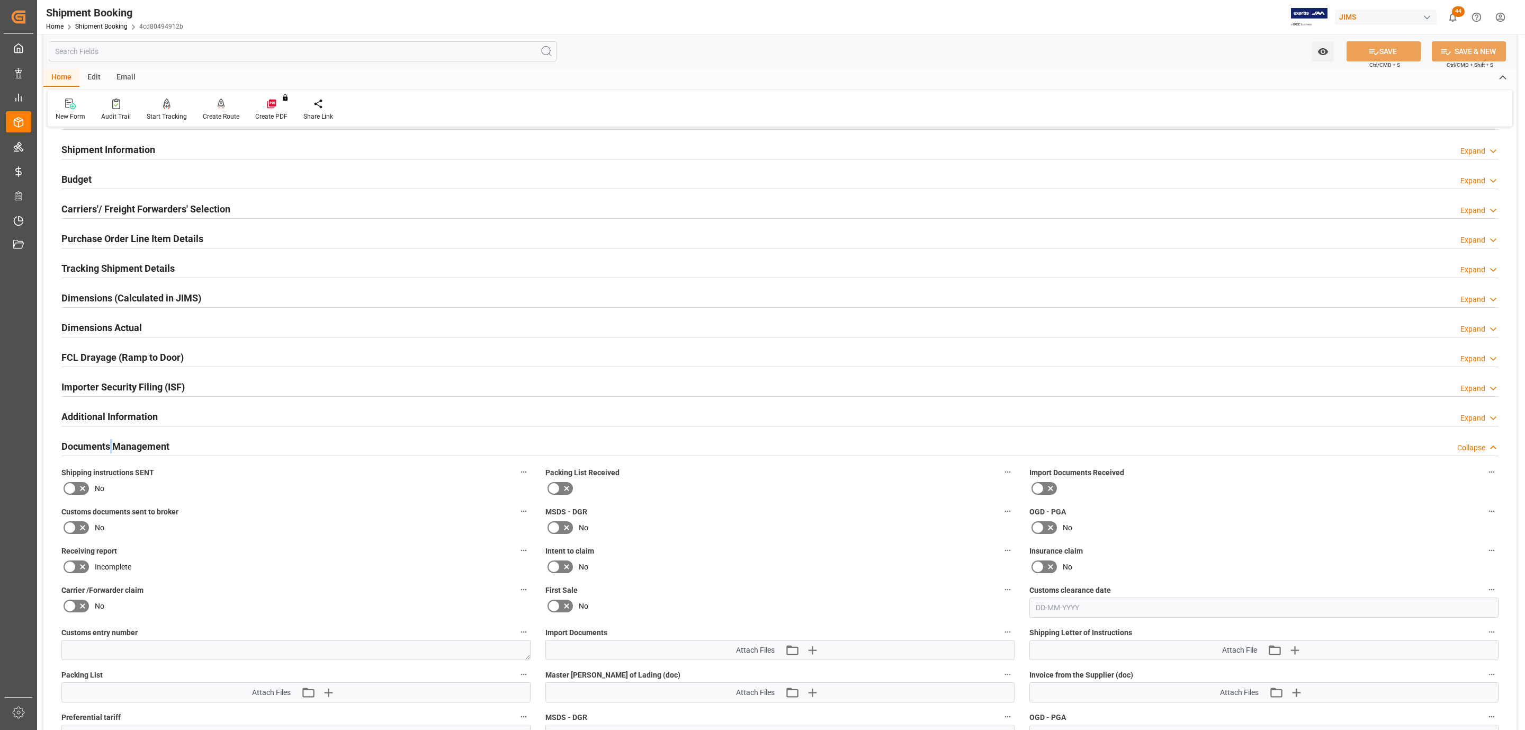
scroll to position [238, 0]
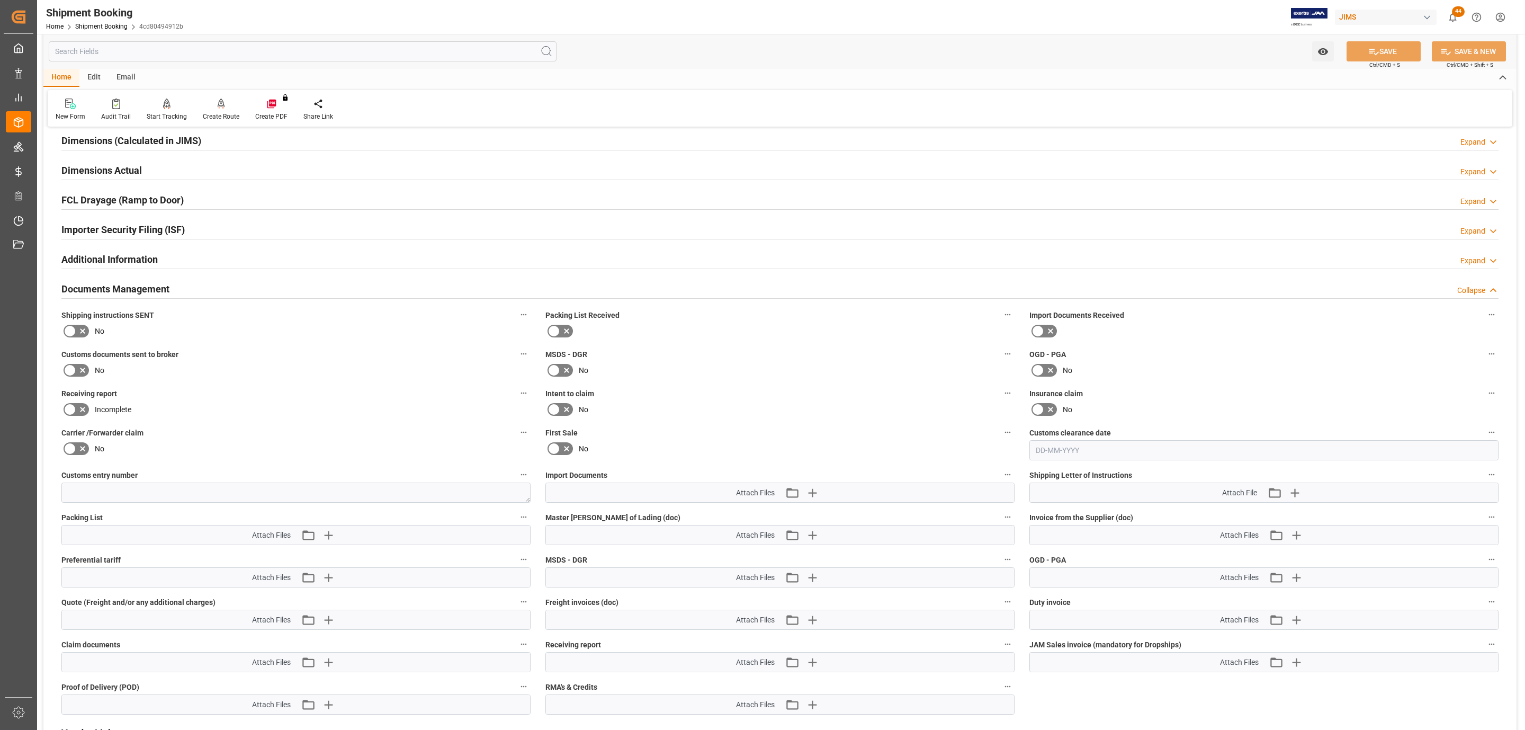
click at [81, 329] on icon at bounding box center [82, 331] width 13 height 13
click at [0, 0] on input "checkbox" at bounding box center [0, 0] width 0 height 0
click at [1298, 493] on icon "button" at bounding box center [1294, 492] width 17 height 17
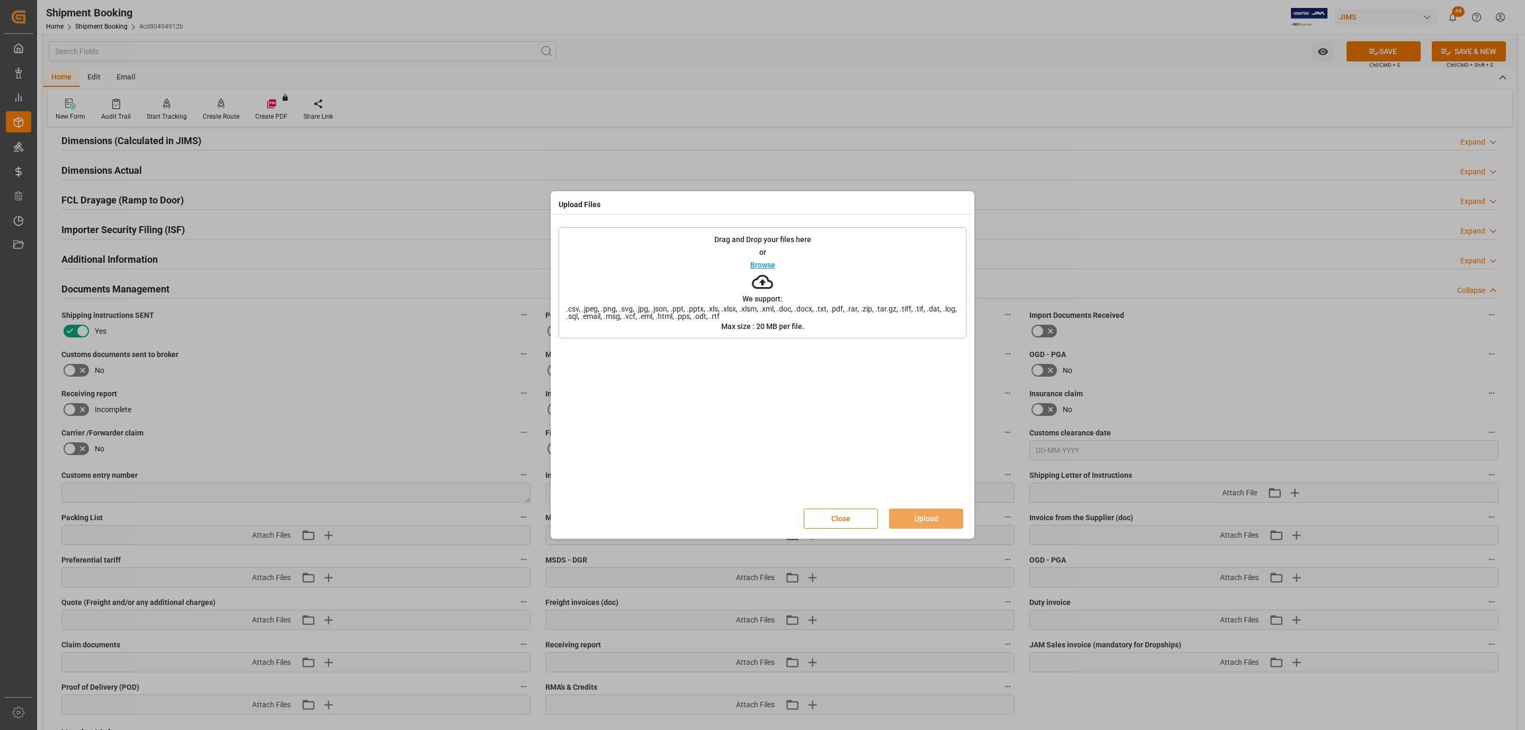
click at [766, 263] on p "Browse" at bounding box center [762, 264] width 25 height 7
click at [927, 517] on button "Upload" at bounding box center [926, 518] width 74 height 20
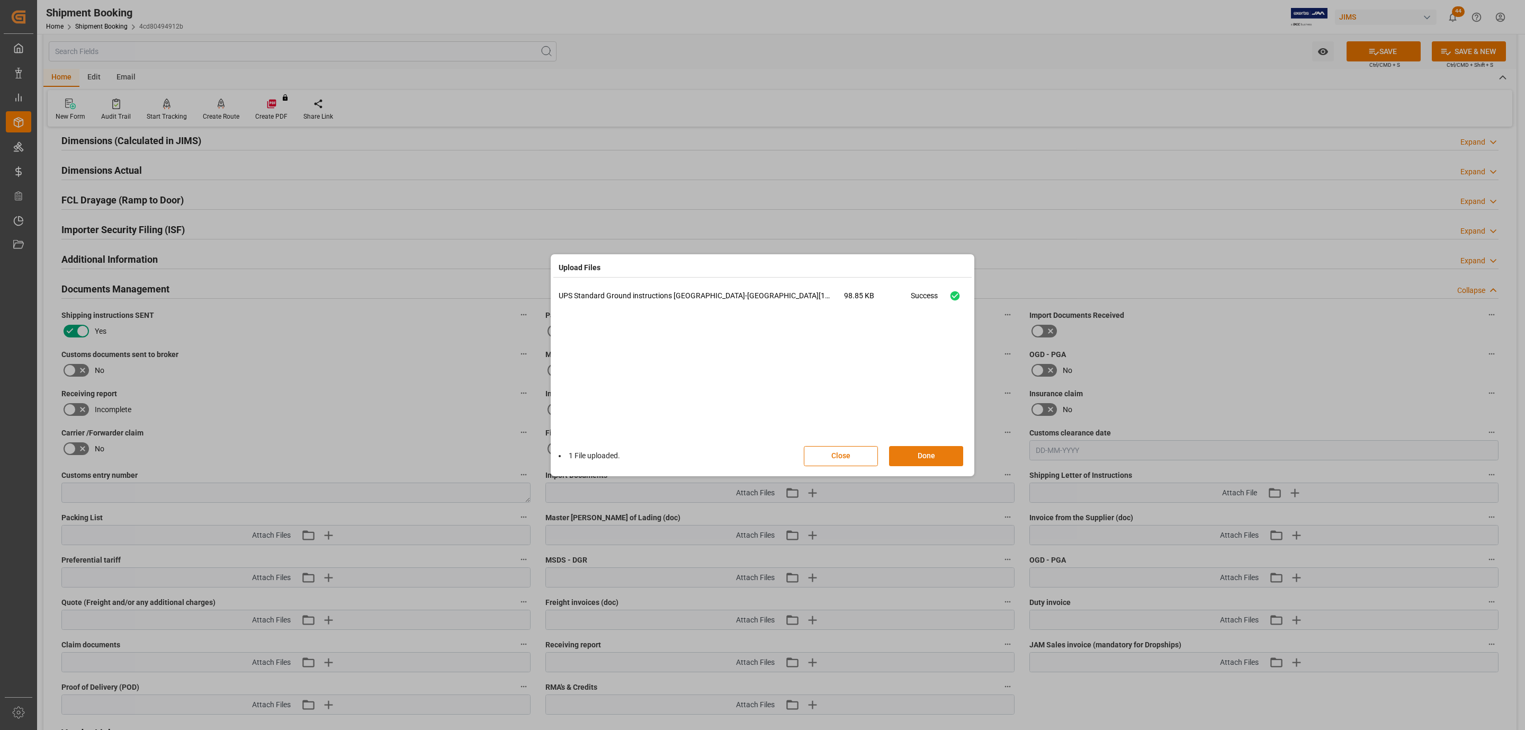
click at [944, 460] on button "Done" at bounding box center [926, 456] width 74 height 20
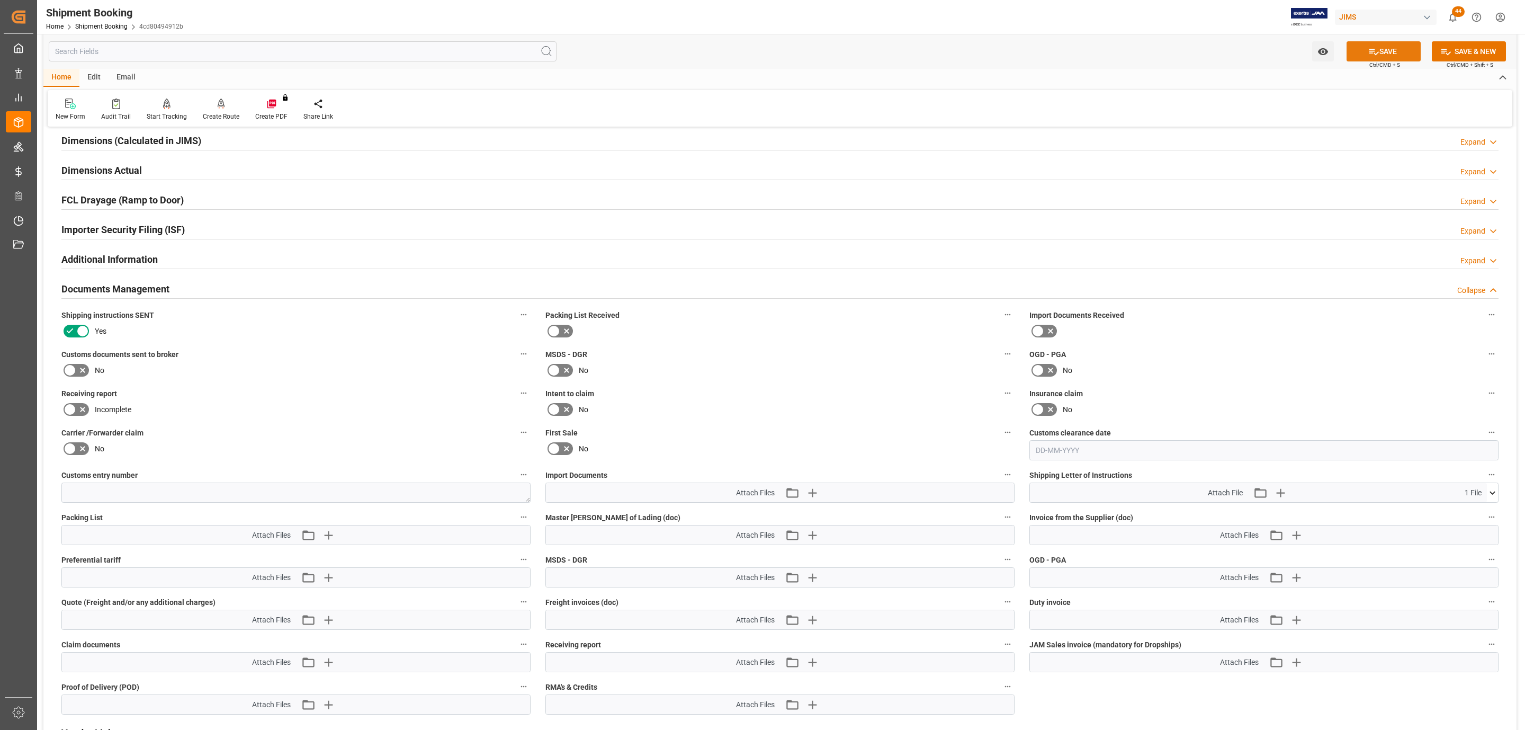
click at [1377, 43] on button "SAVE" at bounding box center [1384, 51] width 74 height 20
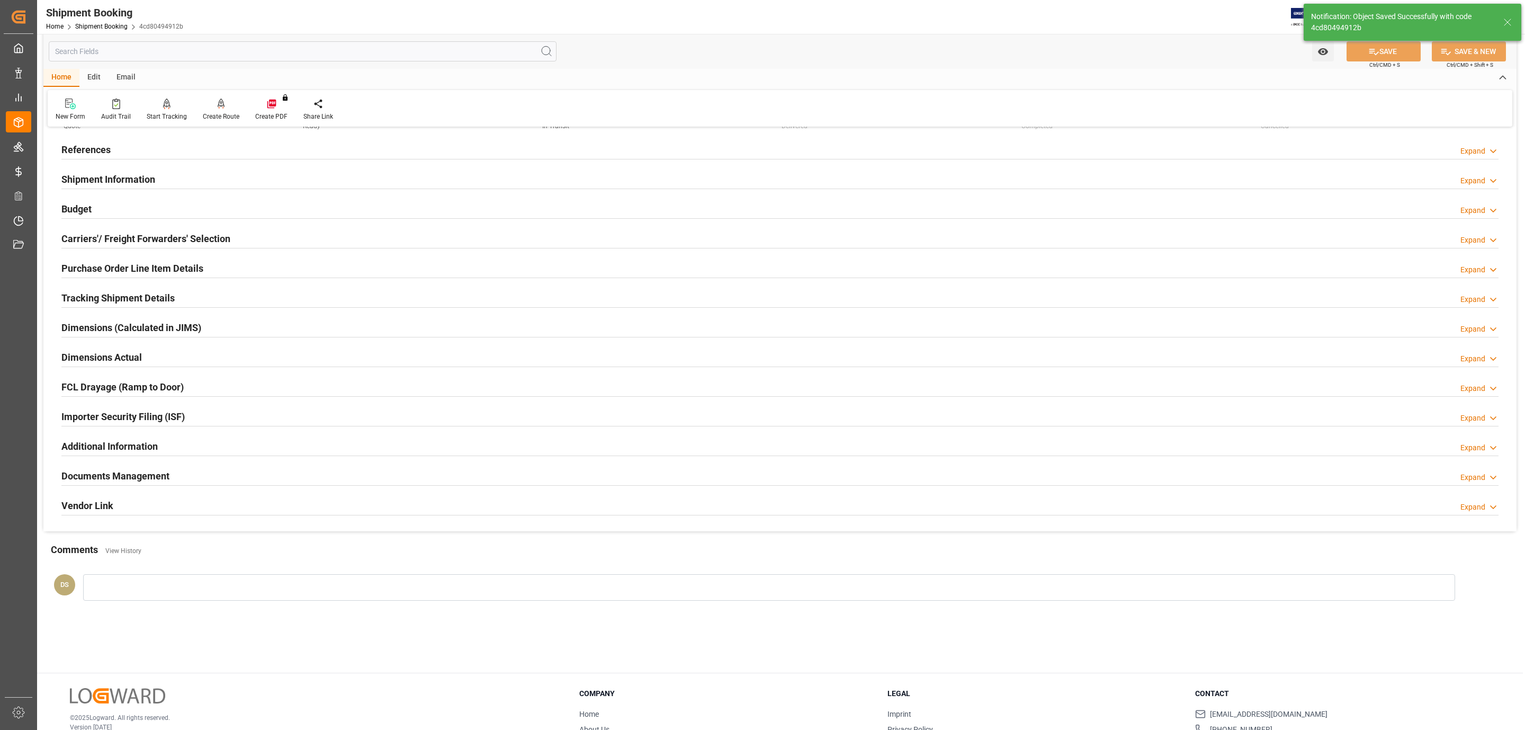
scroll to position [0, 0]
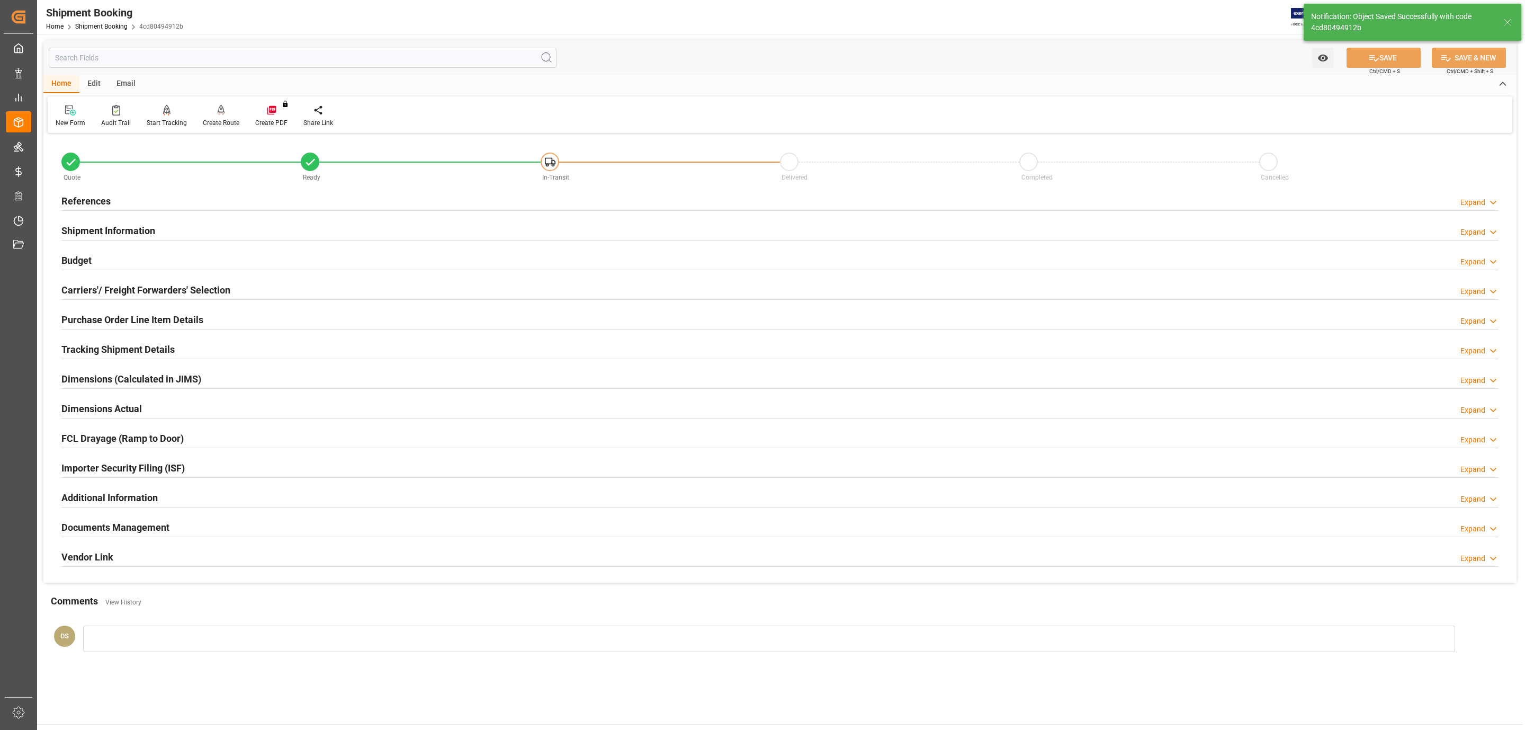
click at [156, 223] on div "Shipment Information Expand" at bounding box center [779, 230] width 1437 height 20
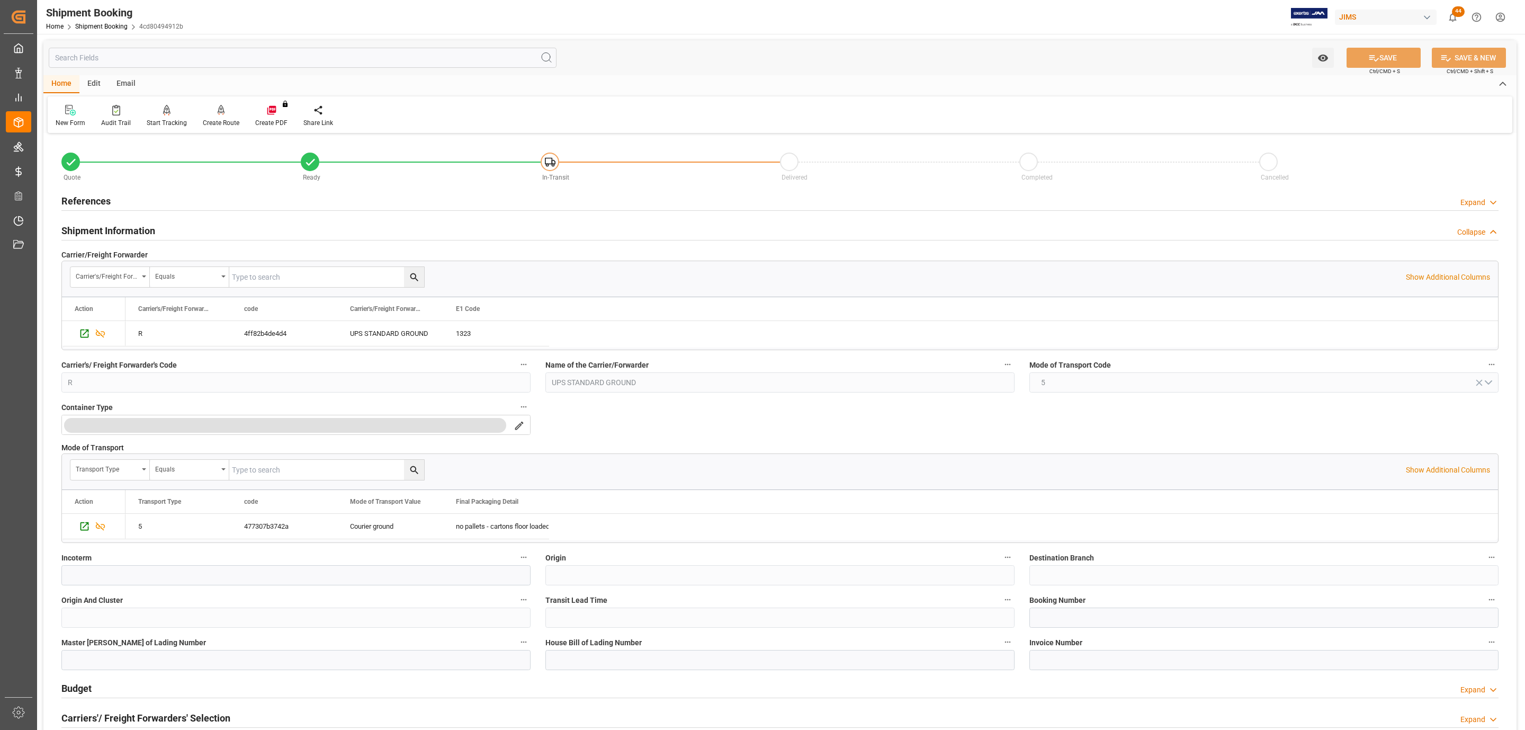
click at [156, 223] on div "Shipment Information Collapse" at bounding box center [779, 230] width 1437 height 20
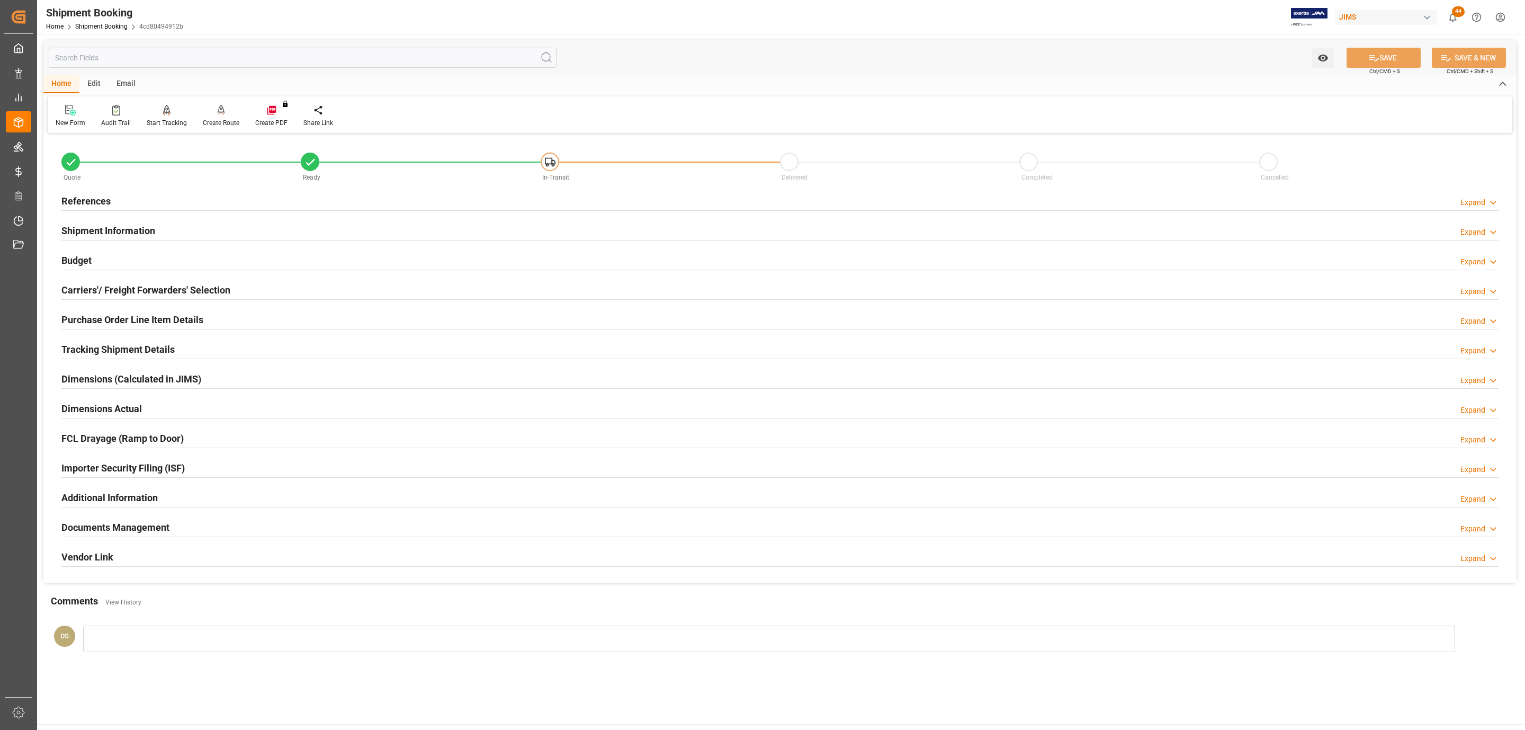
click at [98, 254] on div "Budget Expand" at bounding box center [779, 259] width 1437 height 20
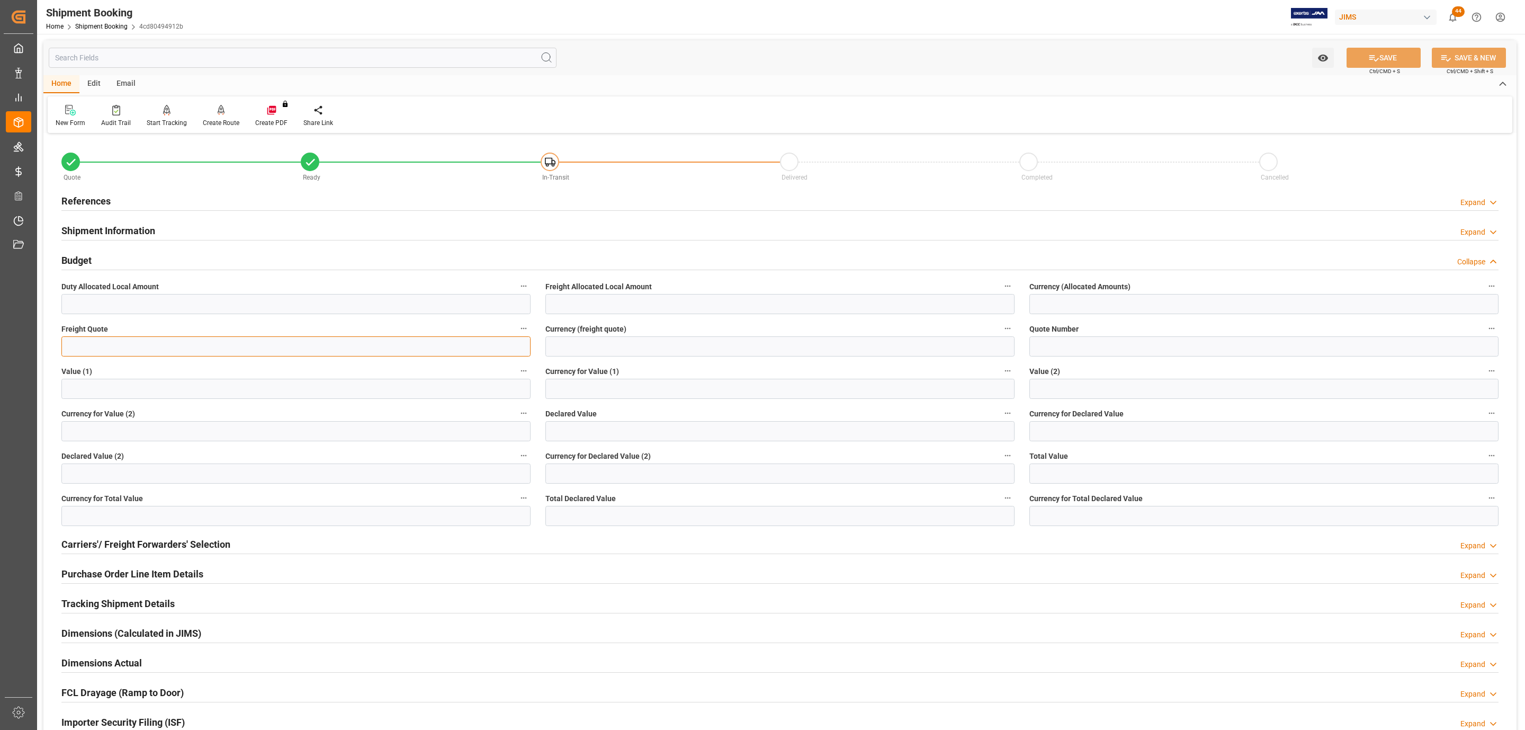
click at [142, 345] on input "text" at bounding box center [295, 346] width 469 height 20
type input "30"
click at [611, 347] on input at bounding box center [779, 346] width 469 height 20
type input "cad"
click at [1378, 56] on button "SAVE" at bounding box center [1384, 58] width 74 height 20
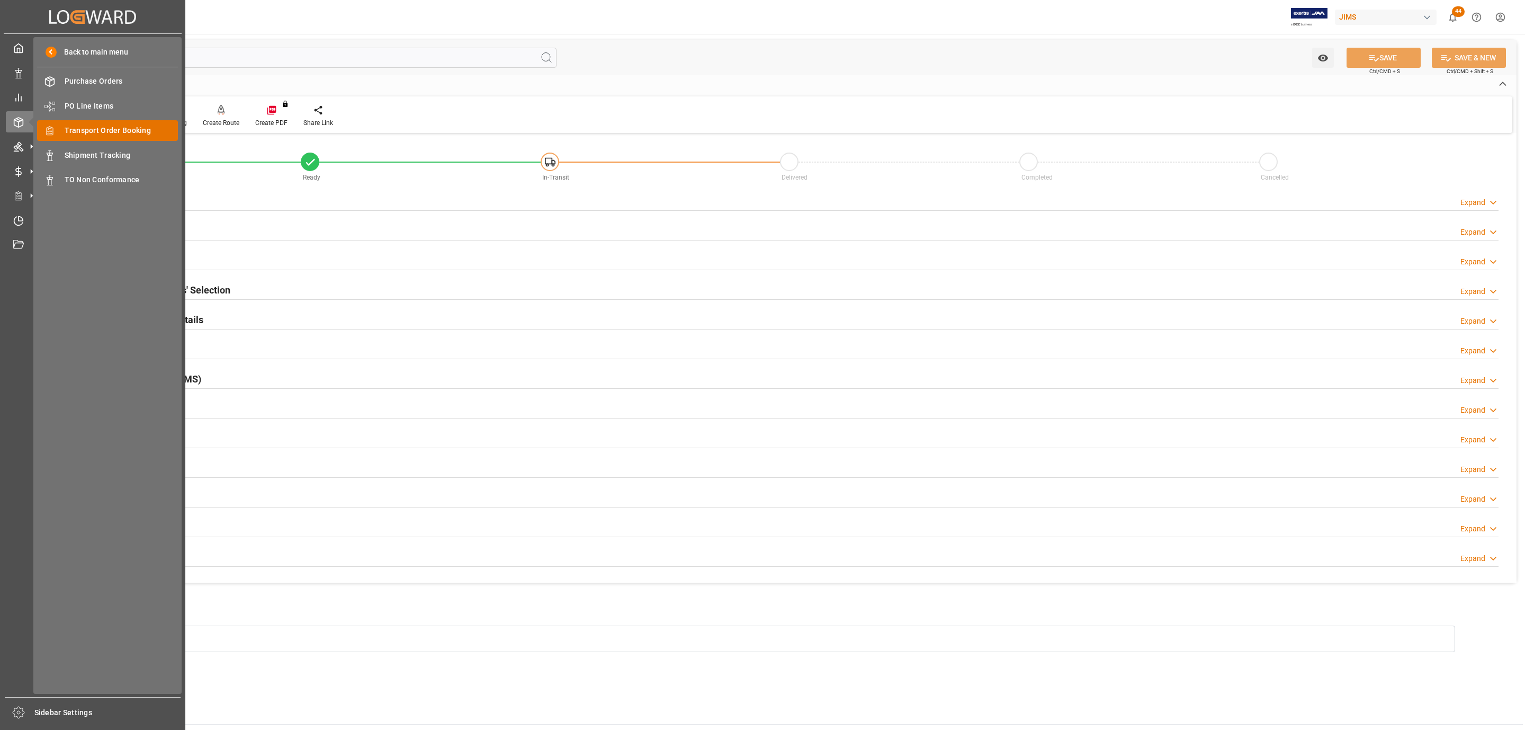
click at [114, 125] on span "Transport Order Booking" at bounding box center [122, 130] width 114 height 11
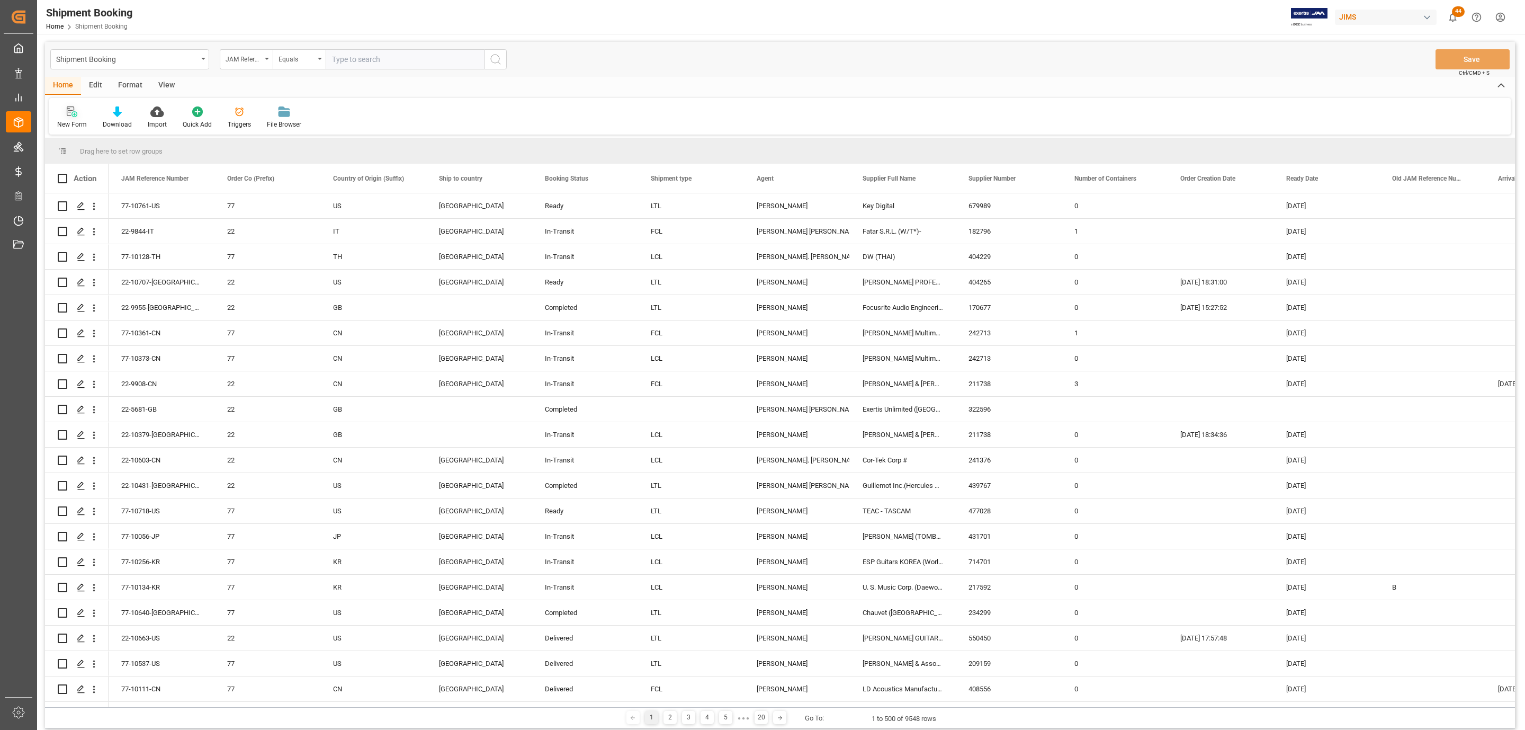
click at [72, 113] on icon at bounding box center [72, 111] width 11 height 11
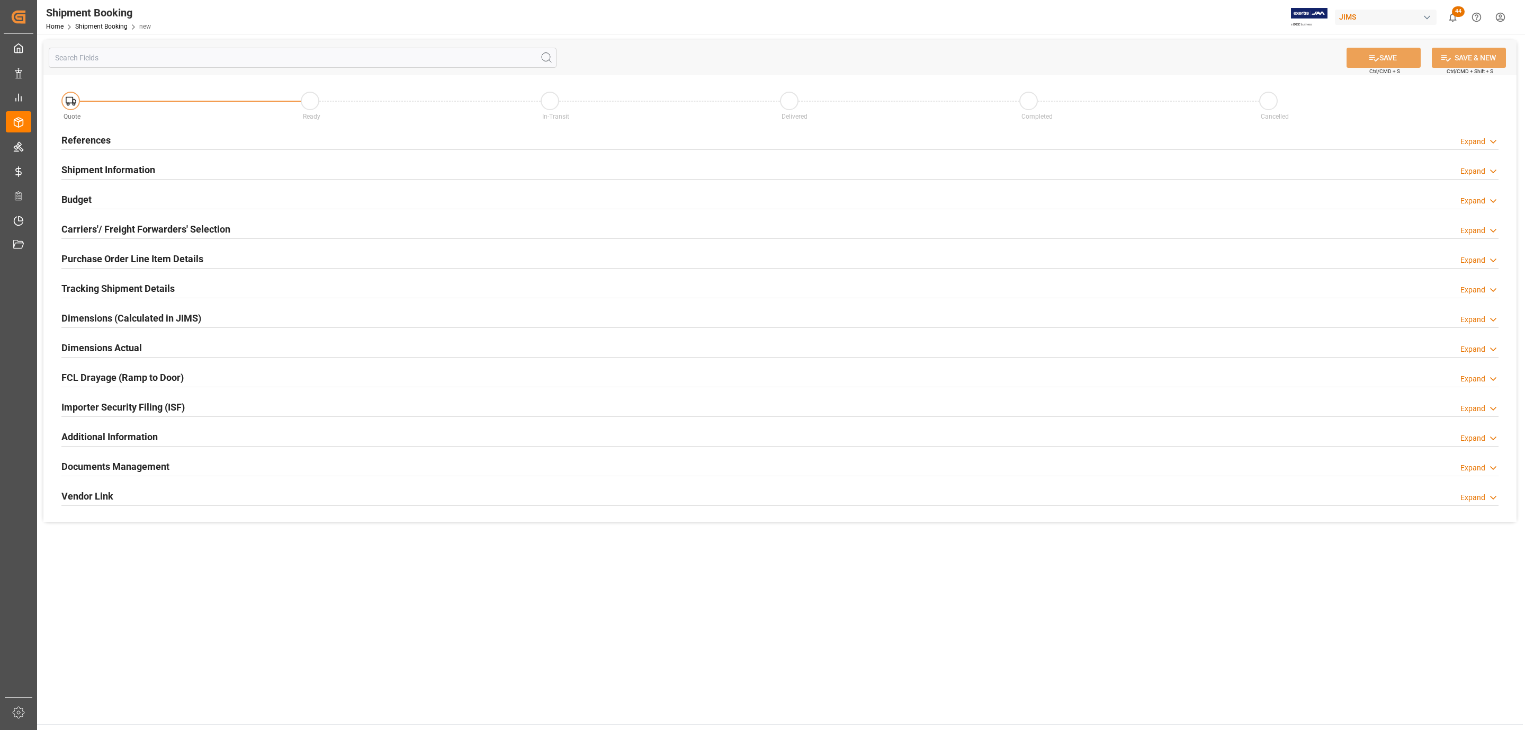
click at [213, 166] on div "Shipment Information Expand" at bounding box center [779, 169] width 1437 height 20
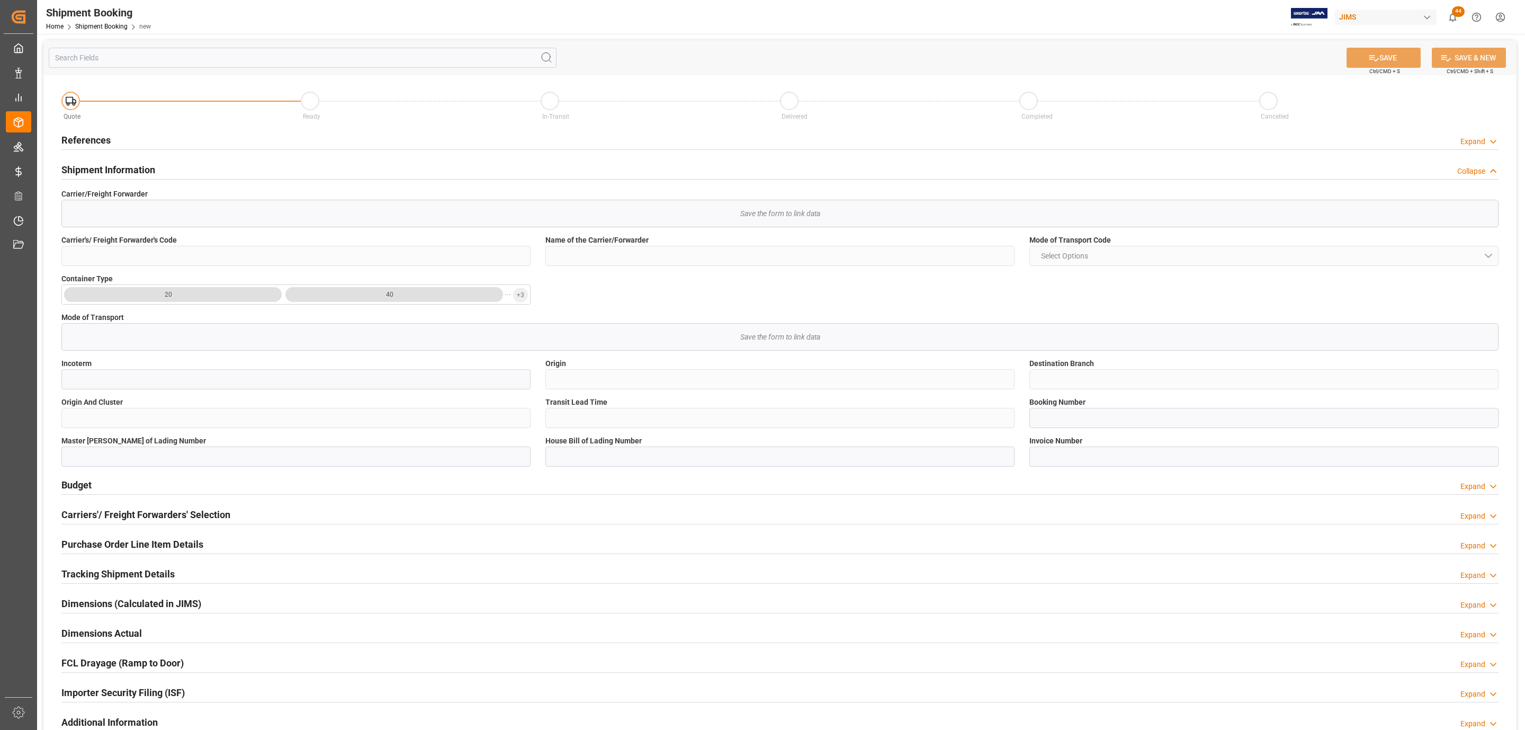
click at [194, 164] on div "Shipment Information Collapse" at bounding box center [779, 169] width 1437 height 20
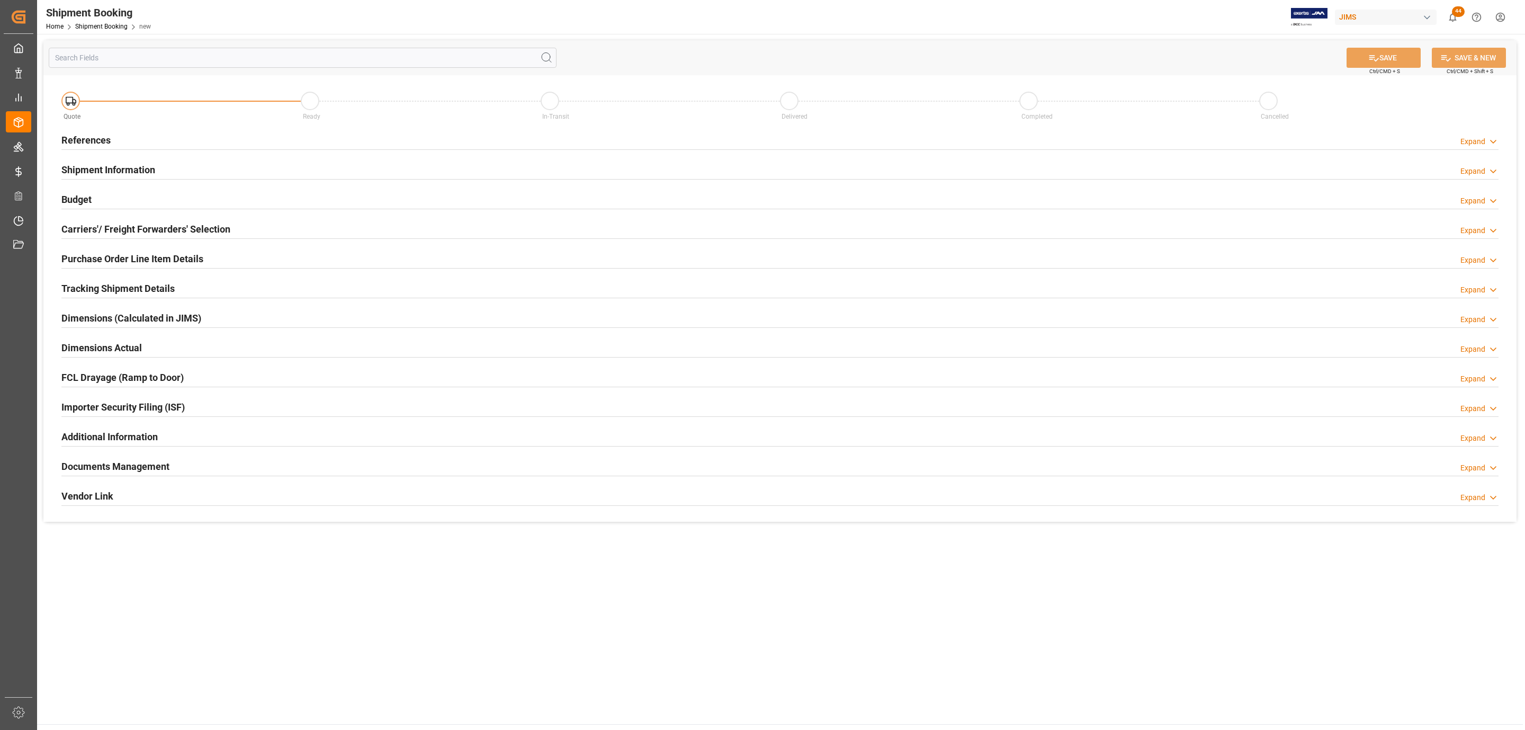
click at [183, 140] on div "References Expand" at bounding box center [779, 139] width 1437 height 20
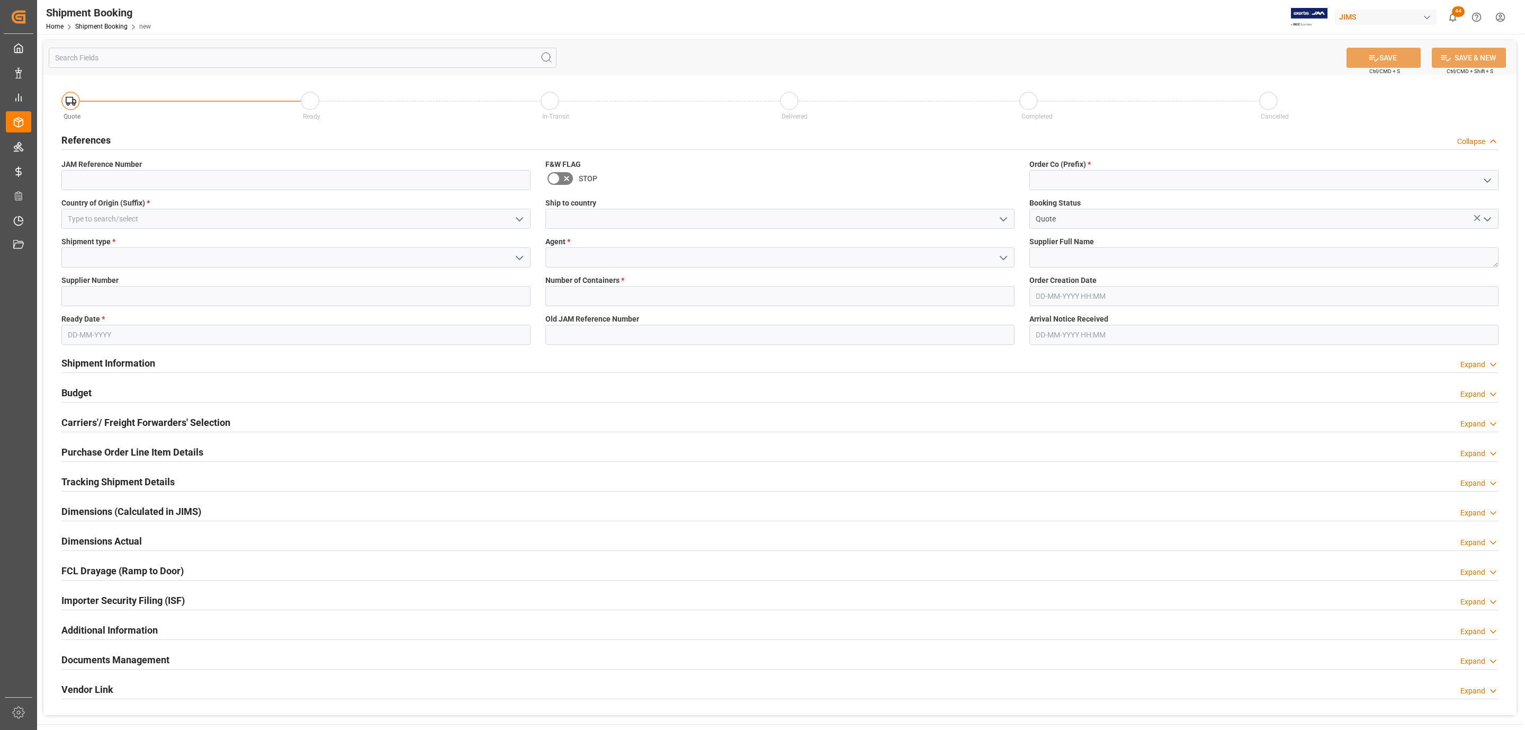
click at [518, 218] on icon "open menu" at bounding box center [519, 219] width 13 height 13
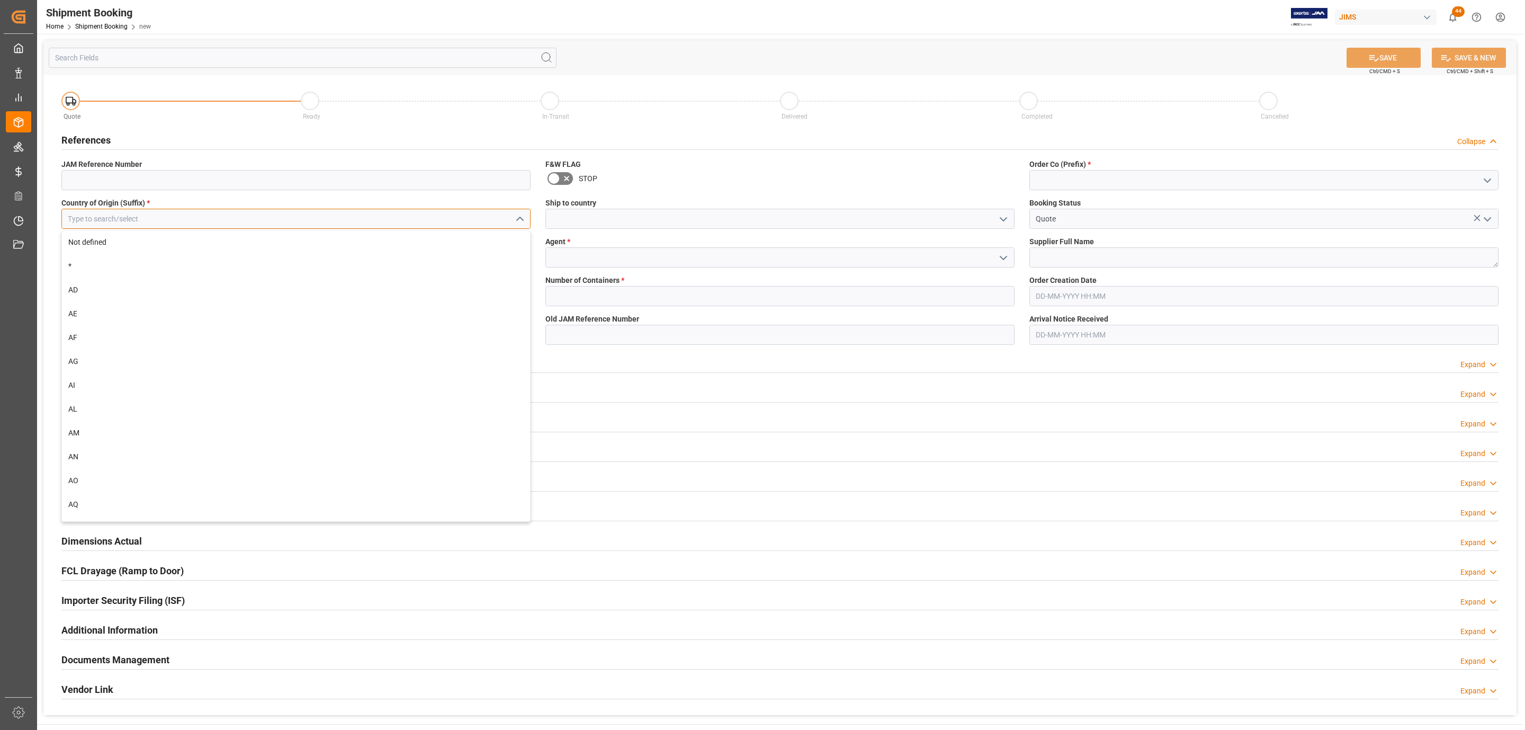
click at [195, 218] on input at bounding box center [295, 219] width 469 height 20
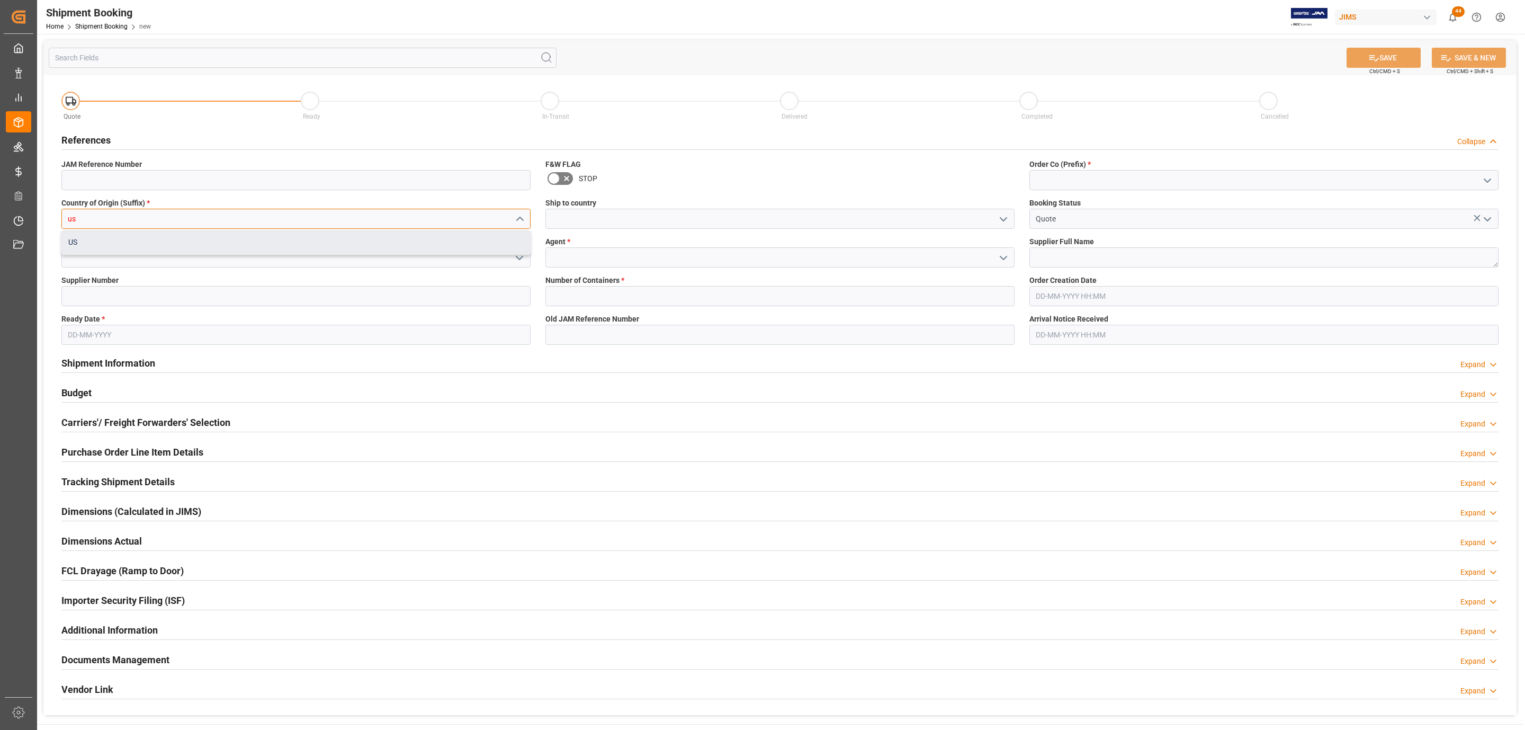
click at [172, 235] on div "US" at bounding box center [296, 242] width 468 height 24
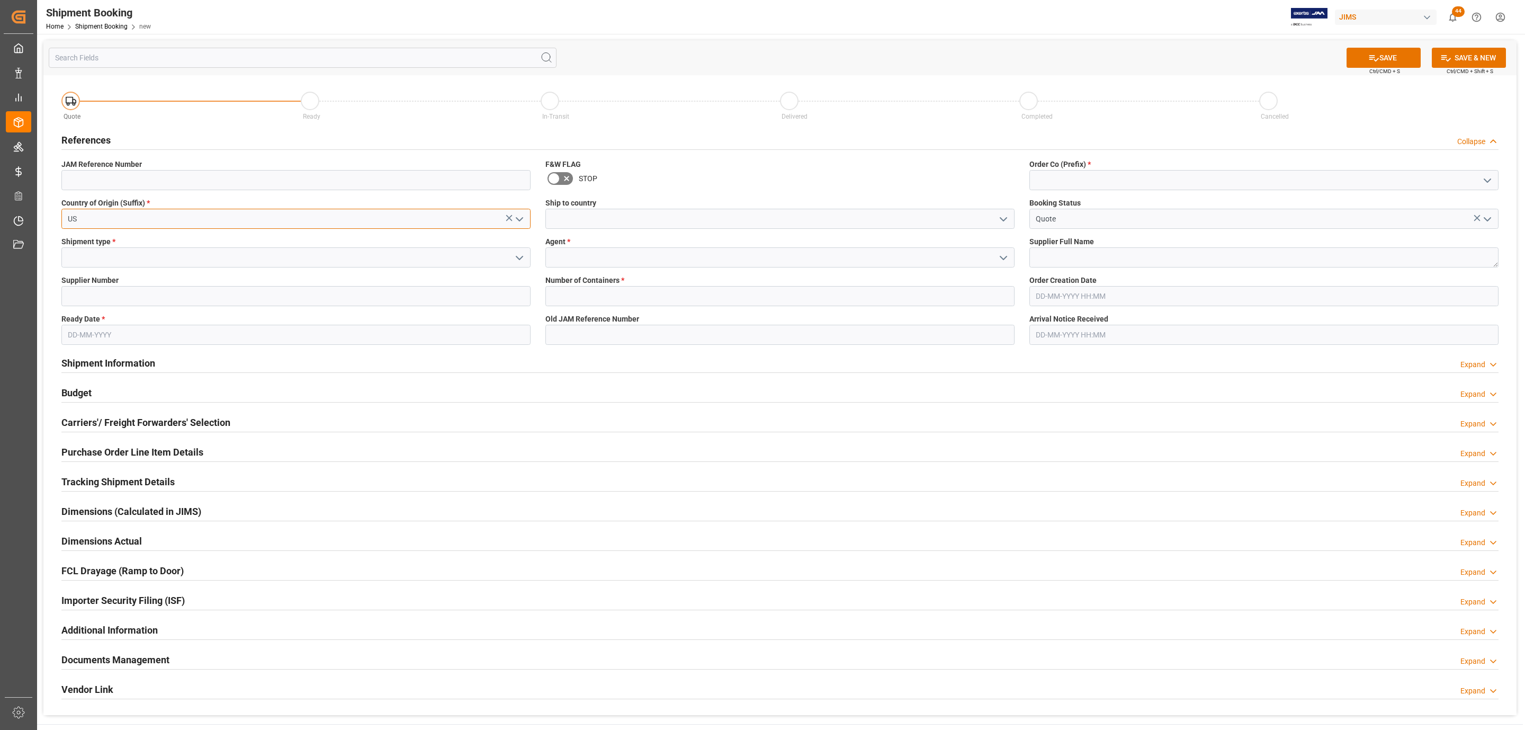
type input "US"
click at [514, 261] on icon "open menu" at bounding box center [519, 258] width 13 height 13
click at [140, 321] on div "LTL" at bounding box center [296, 329] width 468 height 24
type input "LTL"
click at [158, 293] on input at bounding box center [295, 296] width 469 height 20
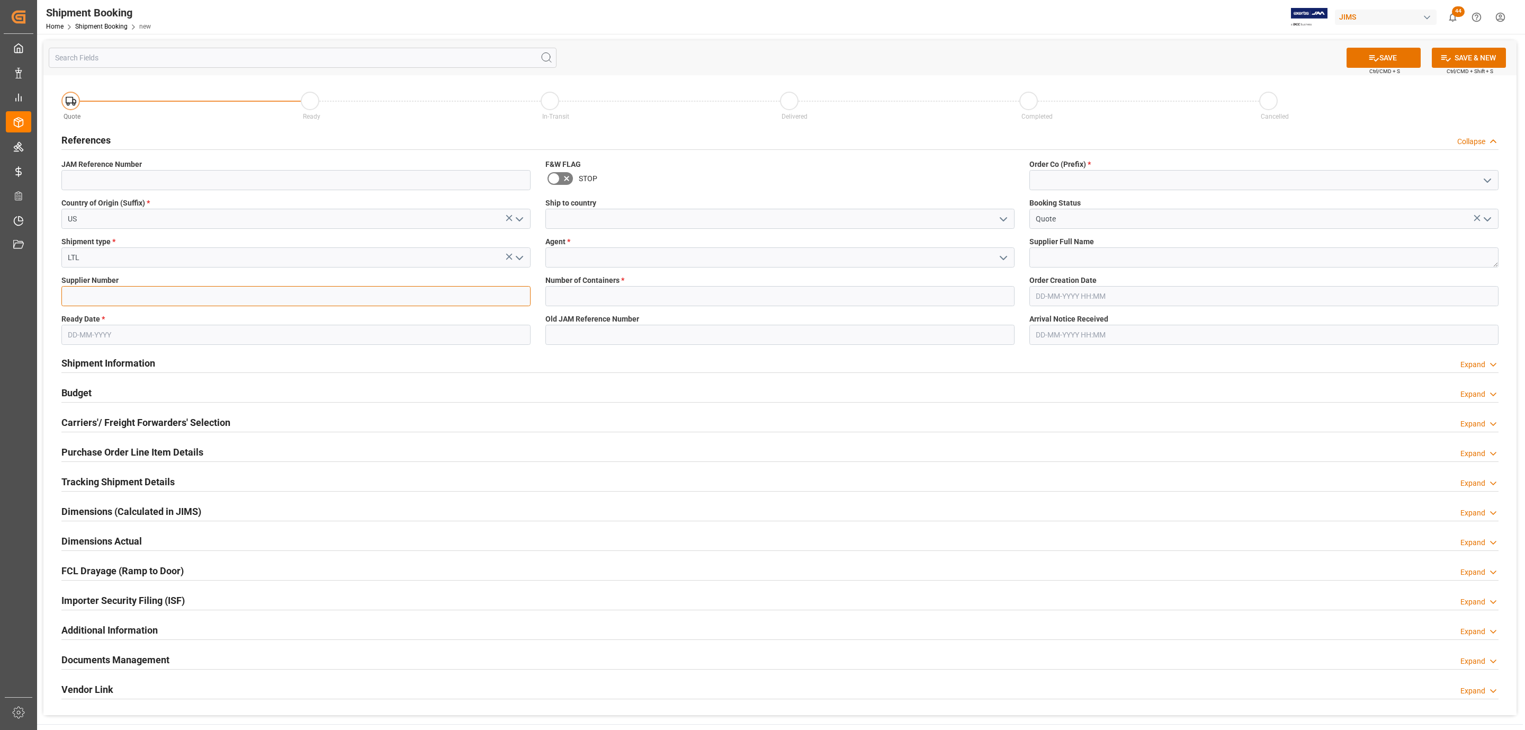
paste input "381186"
type input "381186"
click at [106, 339] on input "text" at bounding box center [295, 335] width 469 height 20
click at [113, 384] on div "Mo Tu We Th Fr Sa Su" at bounding box center [137, 376] width 150 height 21
click at [118, 483] on span "27" at bounding box center [116, 481] width 7 height 7
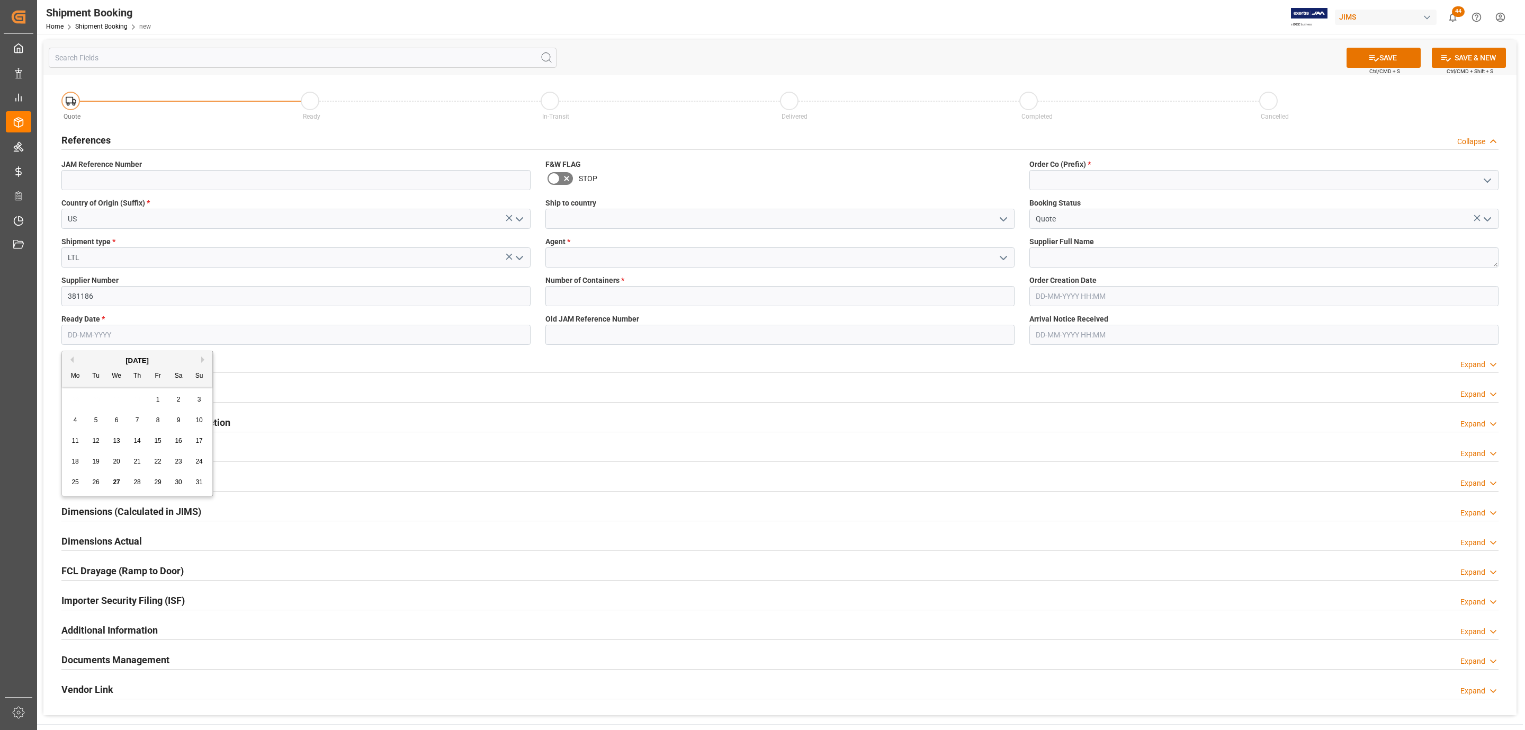
type input "[DATE]"
click at [998, 219] on icon "open menu" at bounding box center [1003, 219] width 13 height 13
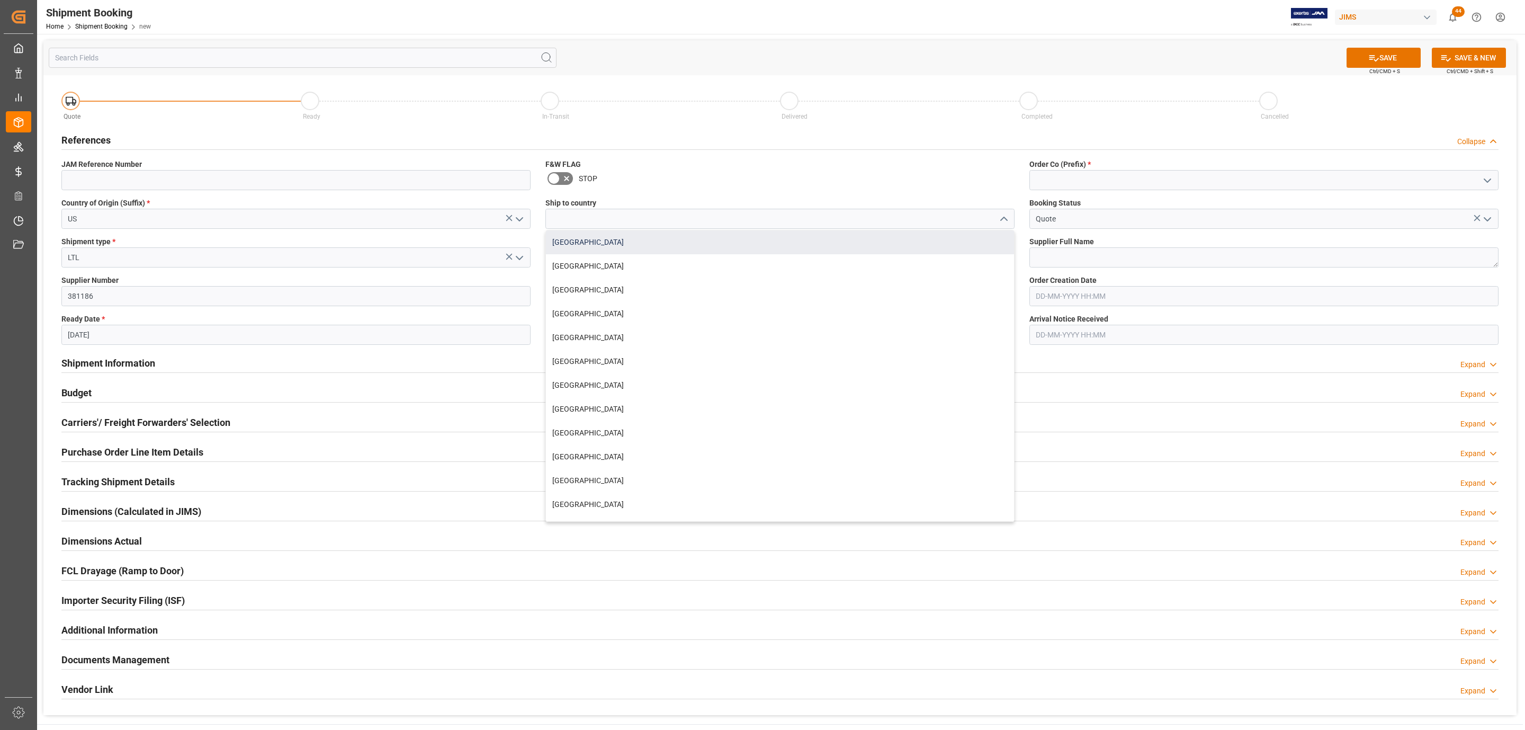
click at [634, 235] on div "[GEOGRAPHIC_DATA]" at bounding box center [780, 242] width 468 height 24
type input "[GEOGRAPHIC_DATA]"
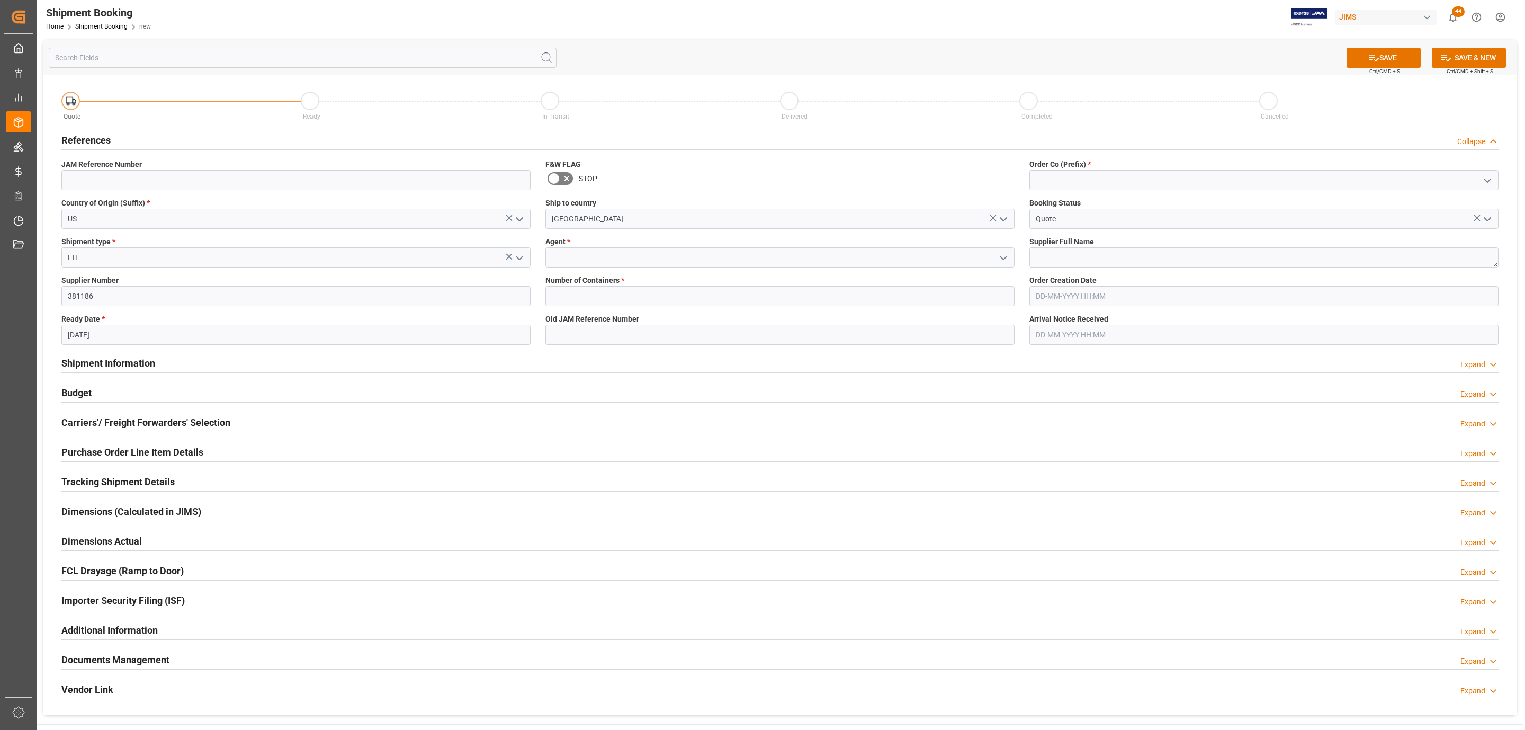
drag, startPoint x: 1004, startPoint y: 256, endPoint x: 892, endPoint y: 256, distance: 112.8
click at [1004, 256] on icon "open menu" at bounding box center [1003, 258] width 13 height 13
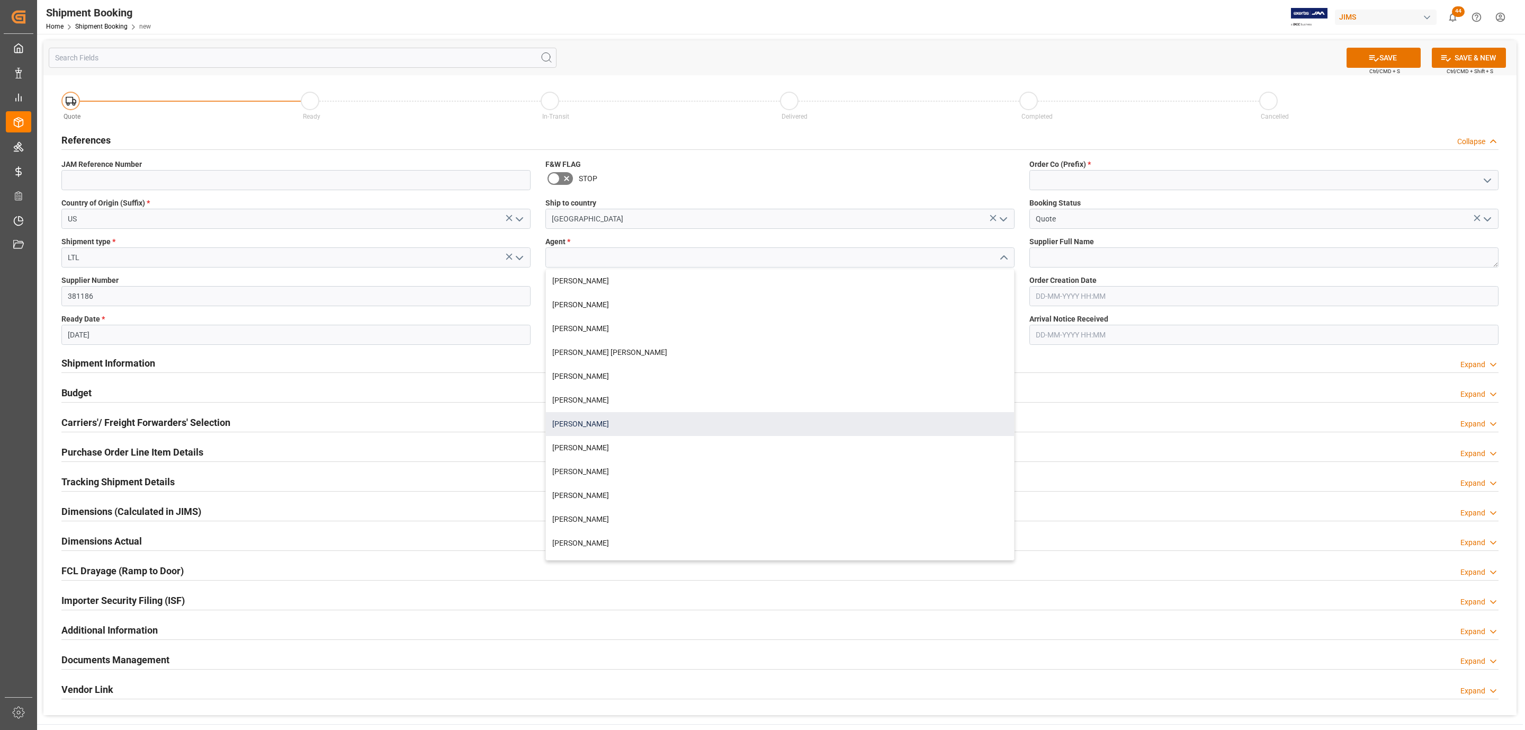
click at [593, 415] on div "[PERSON_NAME]" at bounding box center [780, 424] width 468 height 24
type input "[PERSON_NAME]"
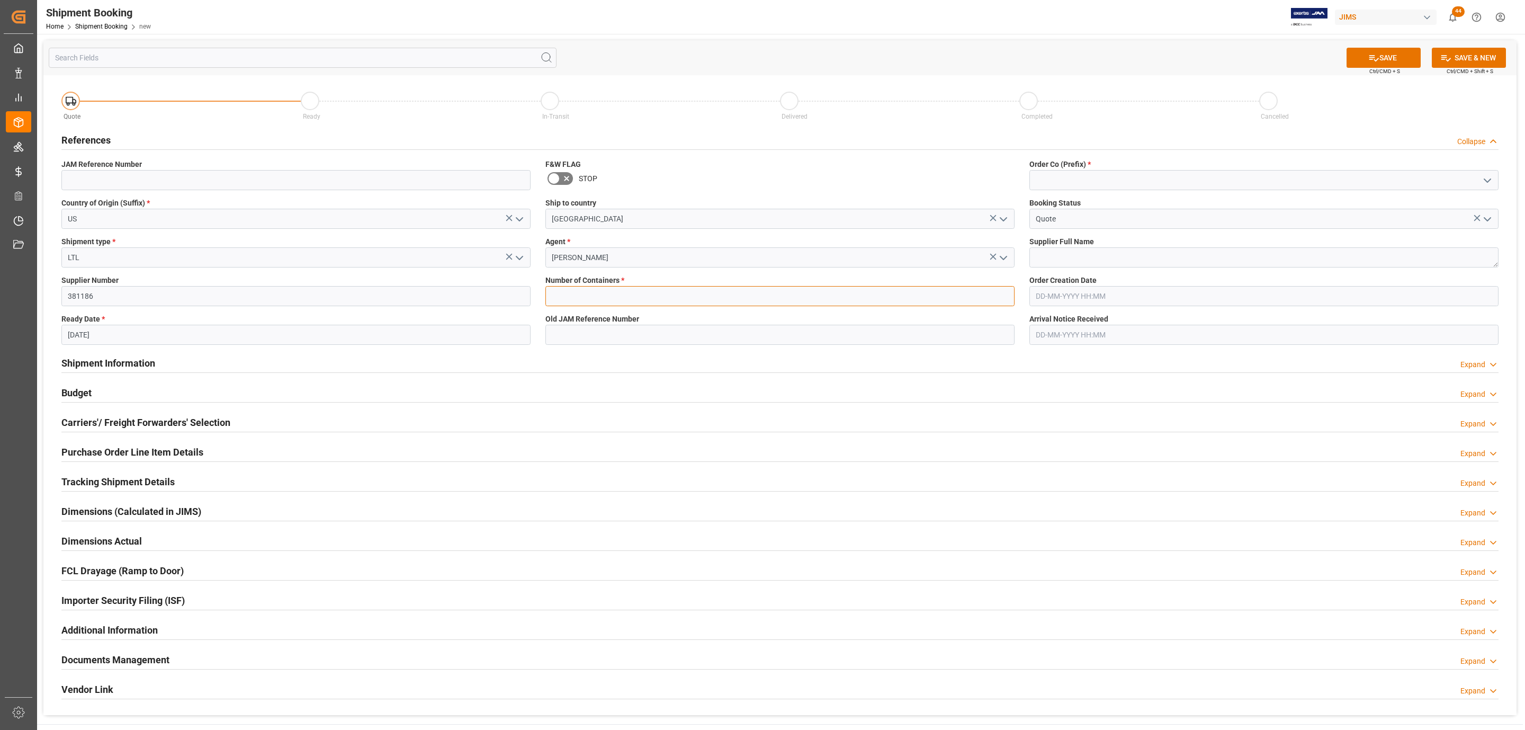
click at [583, 293] on input "text" at bounding box center [779, 296] width 469 height 20
type input "0"
click at [1487, 176] on icon "open menu" at bounding box center [1487, 180] width 13 height 13
click at [1111, 222] on div "77" at bounding box center [1264, 228] width 468 height 24
type input "77"
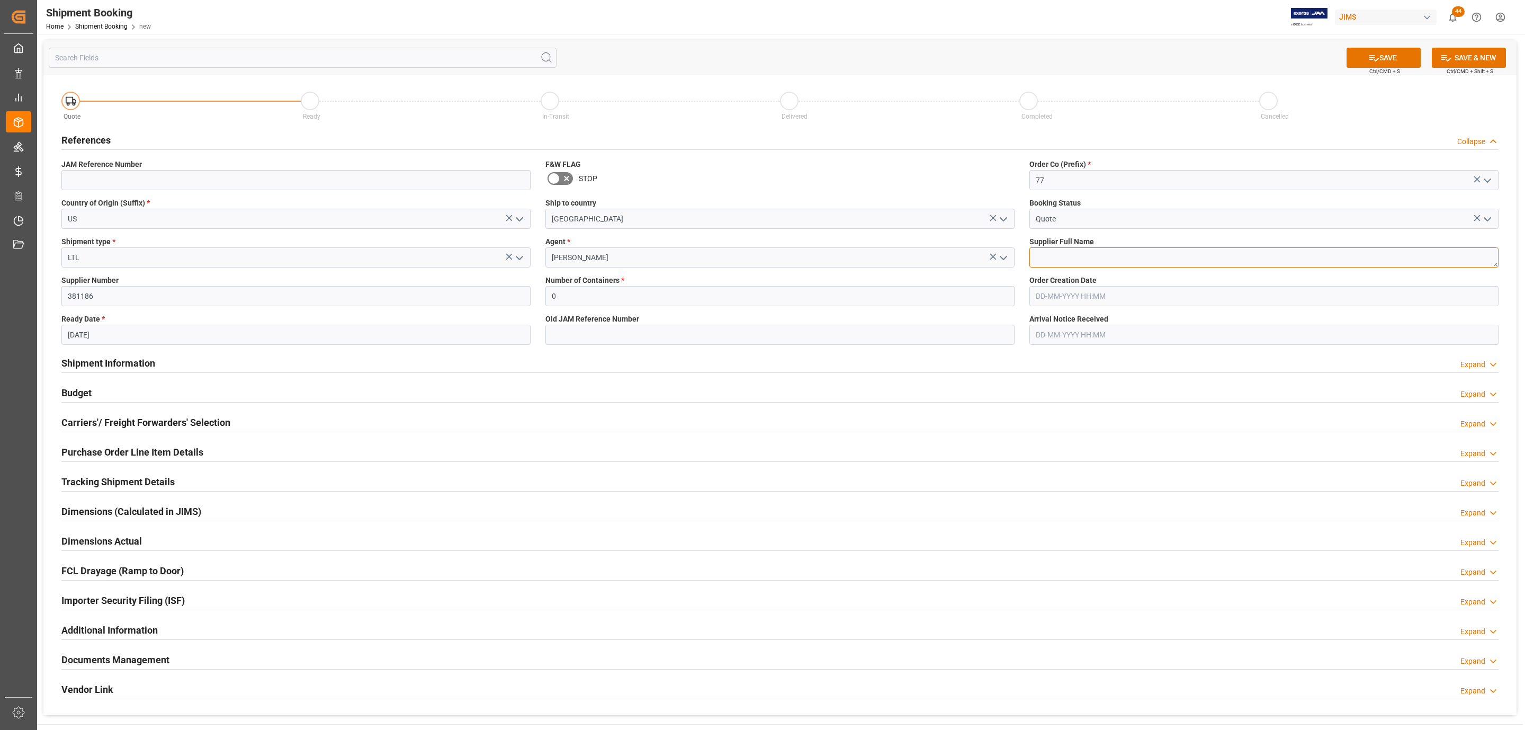
click at [1082, 266] on textarea at bounding box center [1263, 257] width 469 height 20
paste textarea "[PERSON_NAME] Sound LLC"
type textarea "[PERSON_NAME] Sound LLC"
click at [1378, 61] on button "SAVE" at bounding box center [1384, 58] width 74 height 20
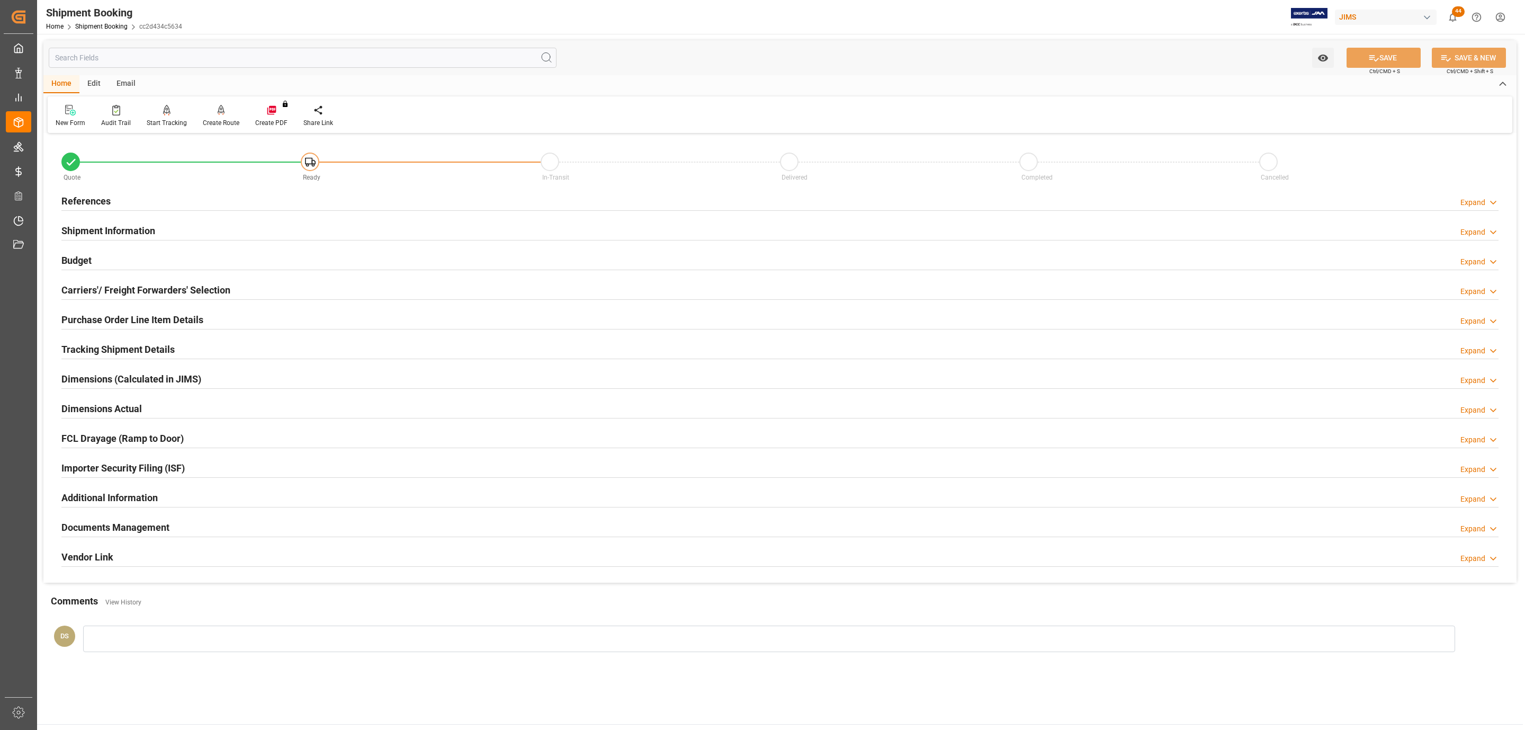
click at [115, 194] on div "References Expand" at bounding box center [779, 200] width 1437 height 20
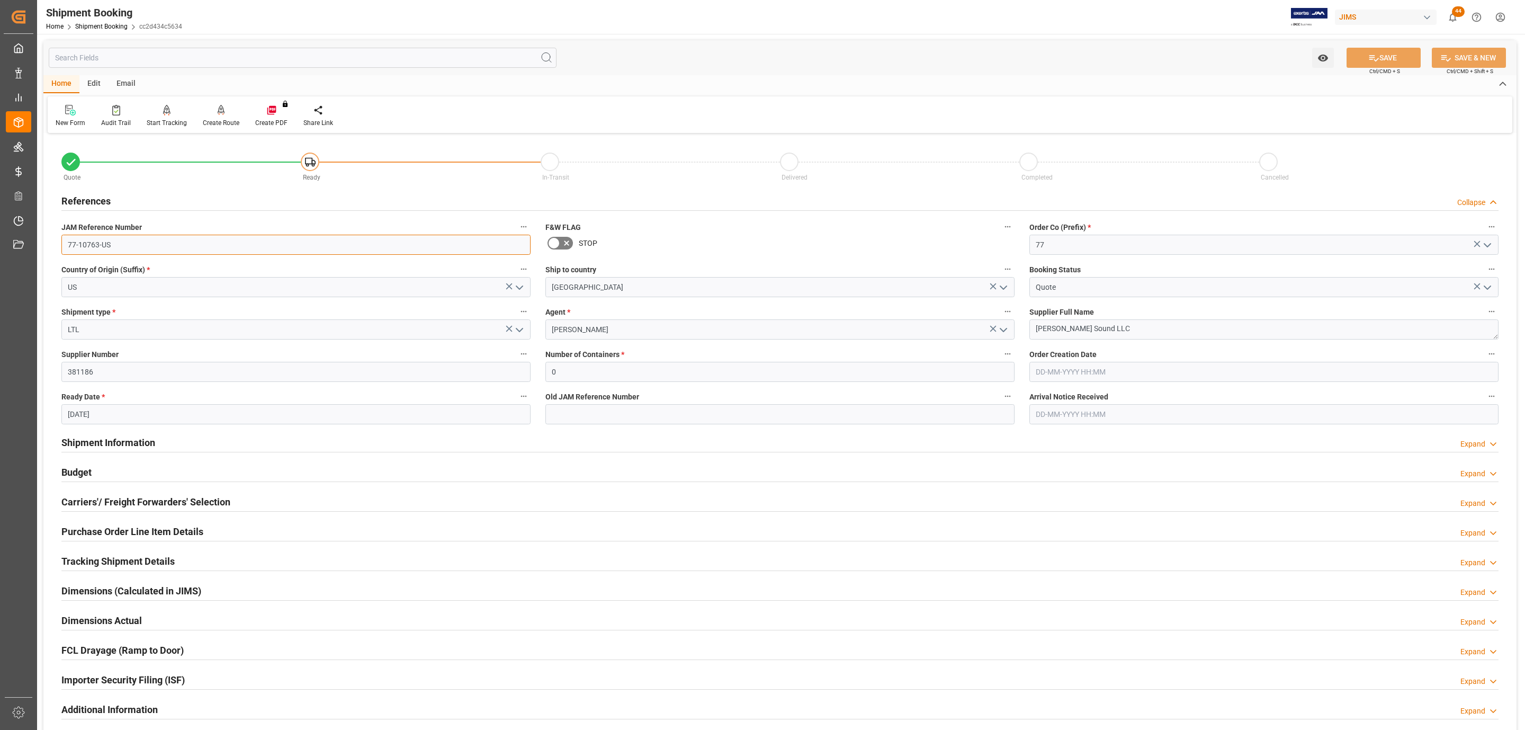
click at [119, 238] on input "77-10763-US" at bounding box center [295, 245] width 469 height 20
